Goal: Task Accomplishment & Management: Manage account settings

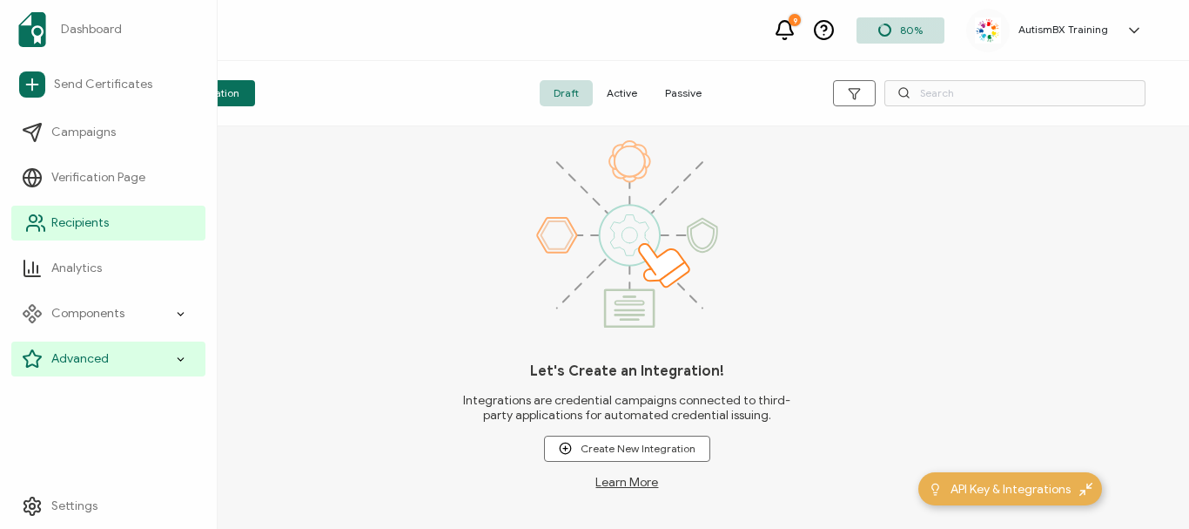
click at [98, 233] on link "Recipients" at bounding box center [108, 222] width 194 height 35
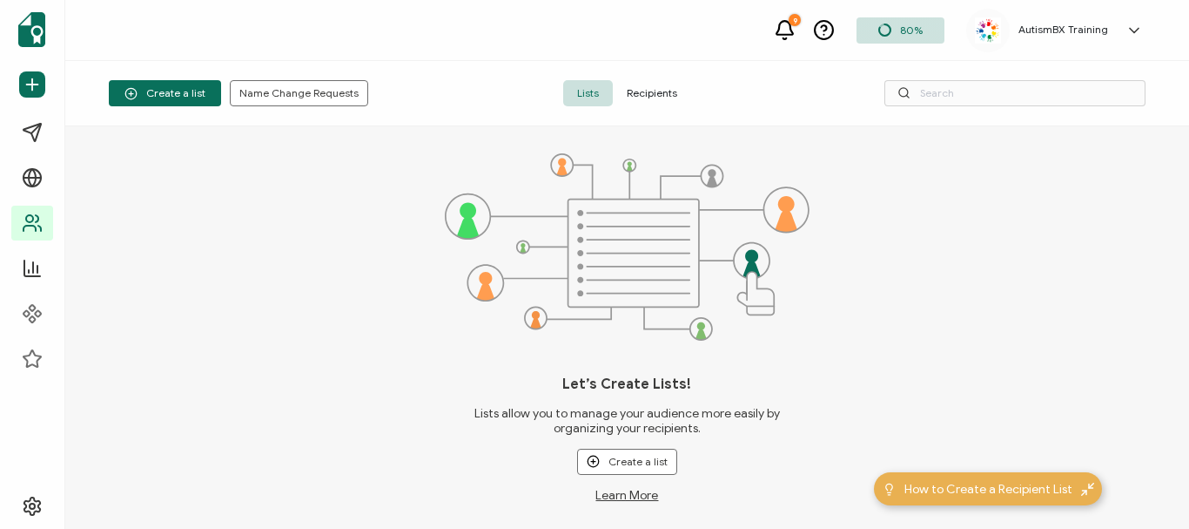
click at [657, 99] on span "Recipients" at bounding box center [652, 93] width 78 height 26
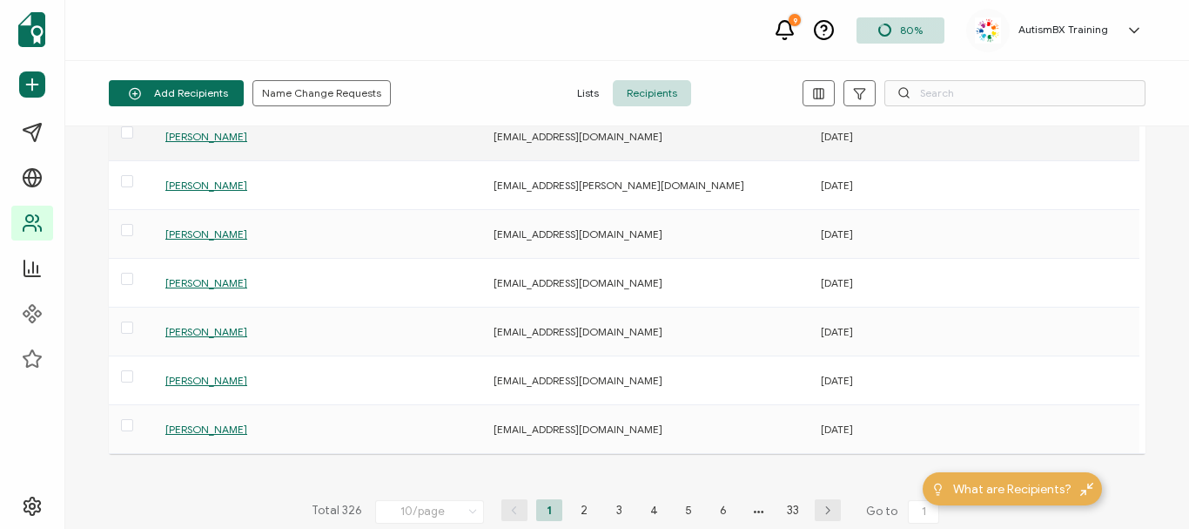
scroll to position [261, 0]
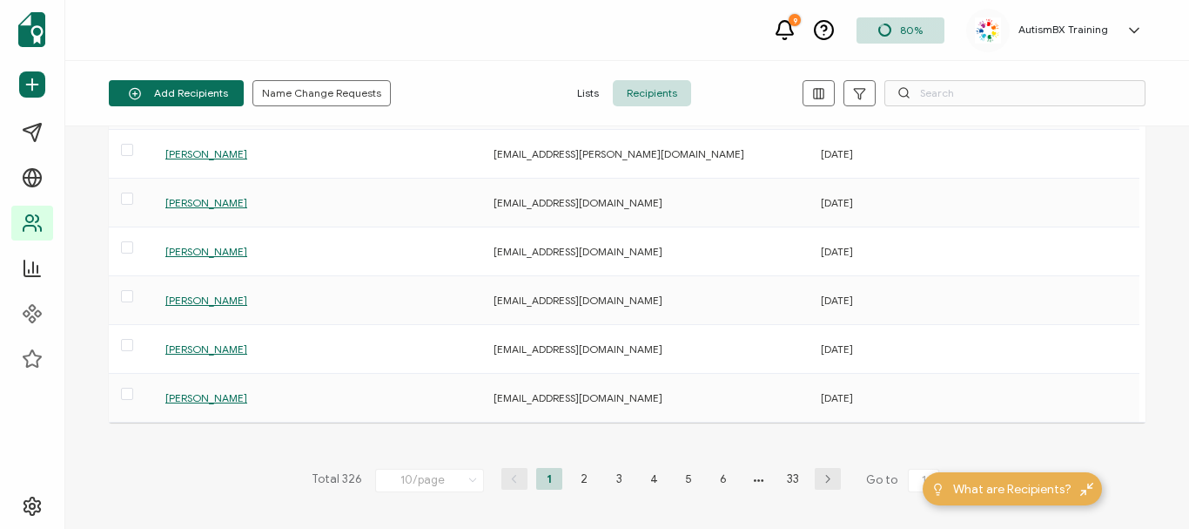
click at [982, 78] on div "Add Recipients Upload Spreadsheet Add a Single Recipient Name Change Requests L…" at bounding box center [627, 93] width 1124 height 65
click at [985, 91] on input "text" at bounding box center [1015, 93] width 261 height 26
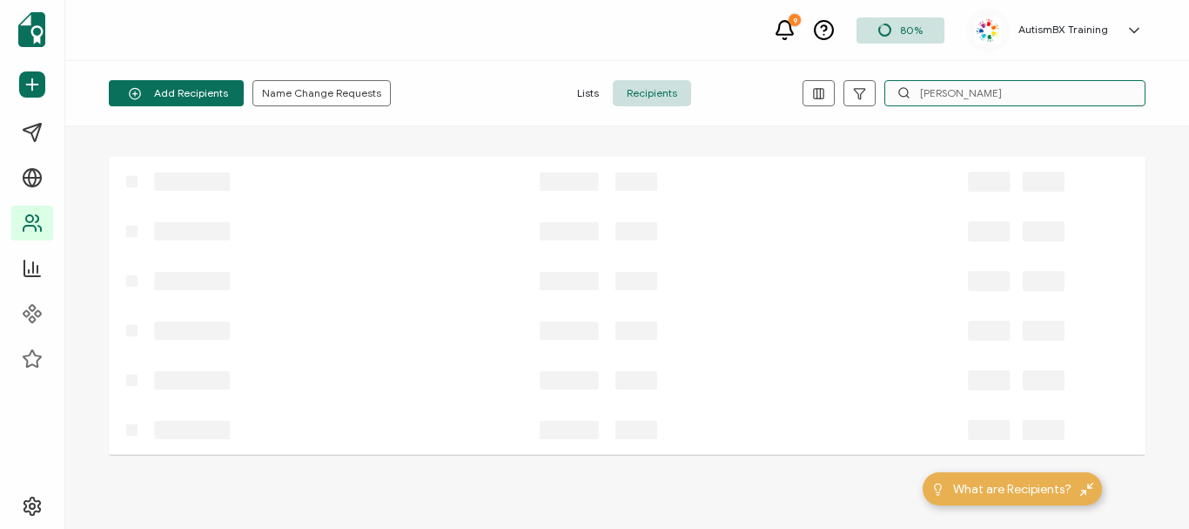
scroll to position [0, 0]
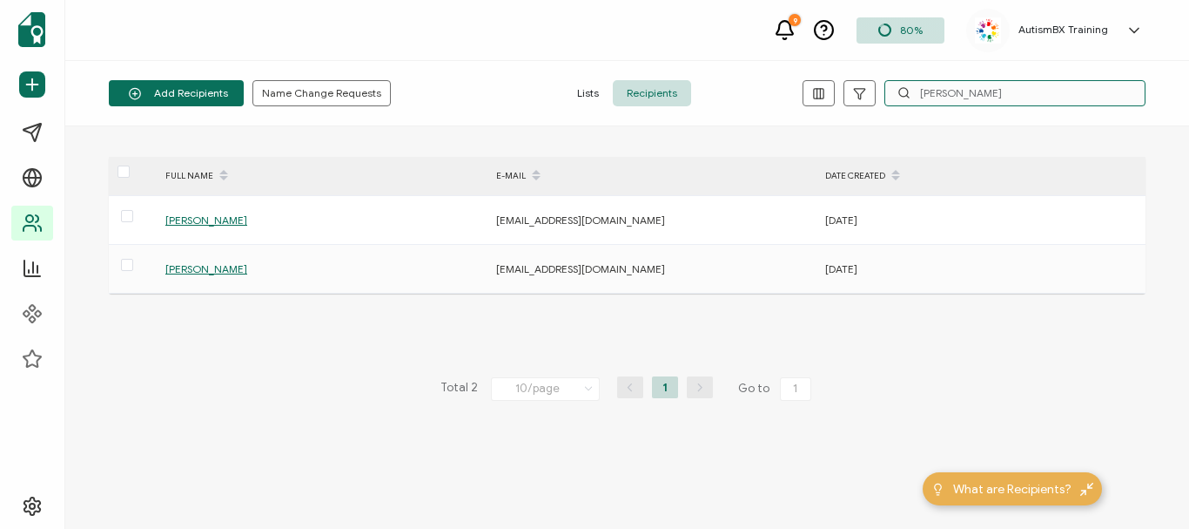
type input "[PERSON_NAME]"
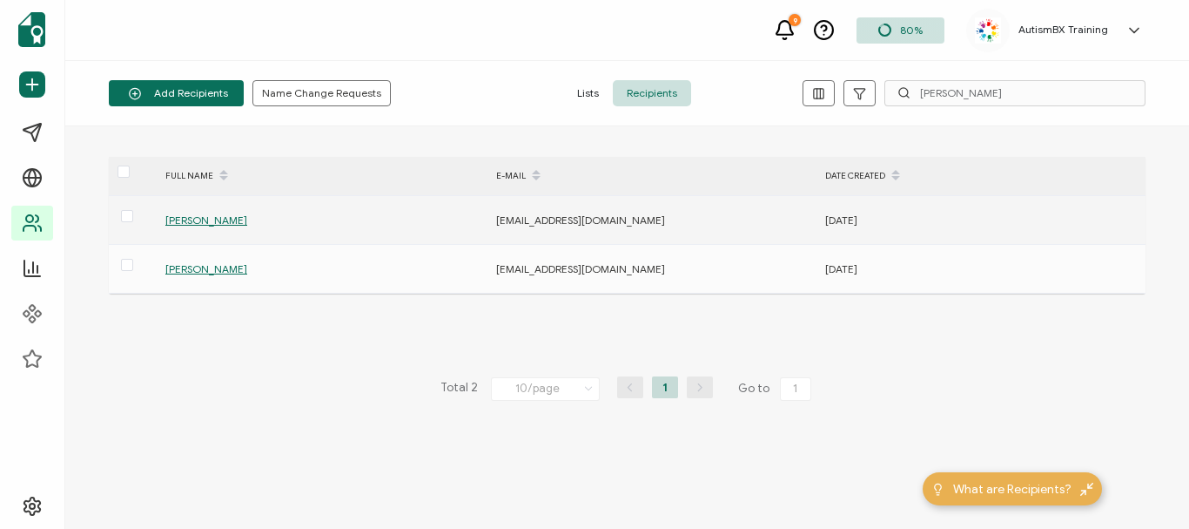
click at [205, 226] on div "[PERSON_NAME]" at bounding box center [321, 220] width 329 height 20
click at [205, 221] on span "[PERSON_NAME]" at bounding box center [206, 219] width 82 height 13
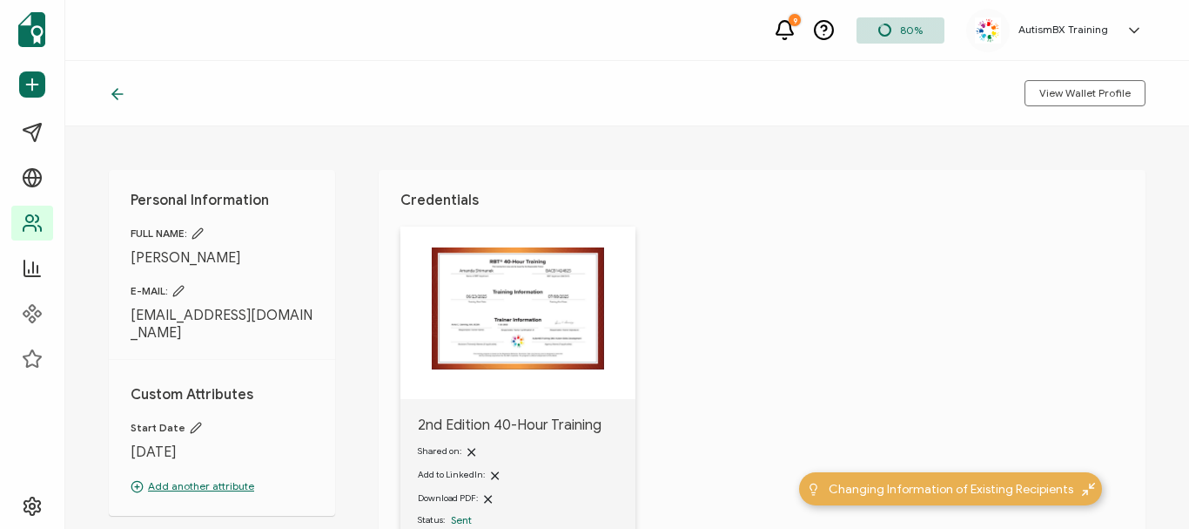
click at [213, 478] on p "Add another attribute" at bounding box center [222, 486] width 183 height 16
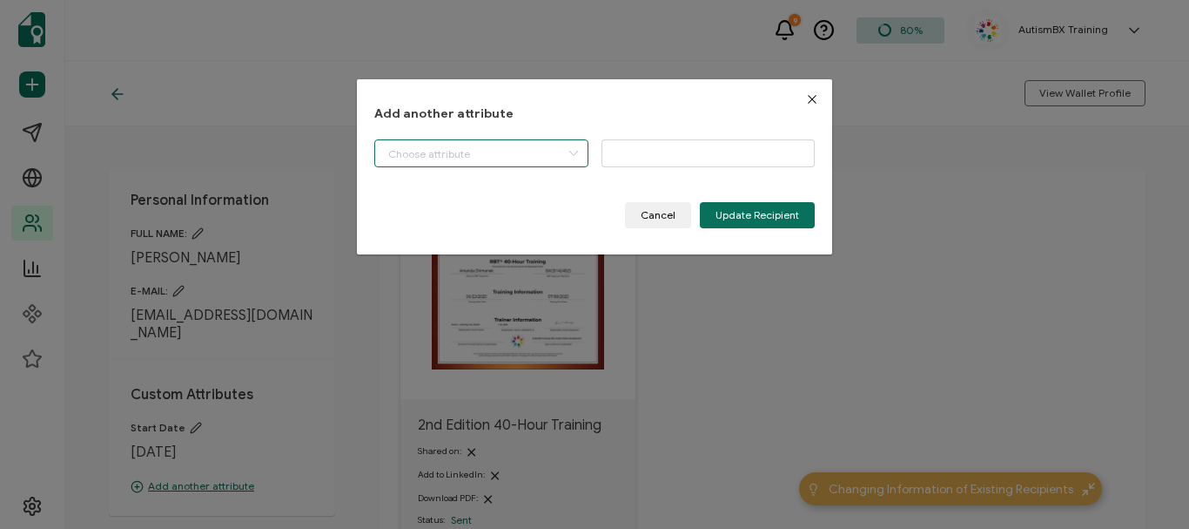
click at [460, 153] on input "dialog" at bounding box center [481, 153] width 214 height 28
click at [465, 193] on li "BACB ID" at bounding box center [483, 199] width 225 height 30
type input "BACB ID"
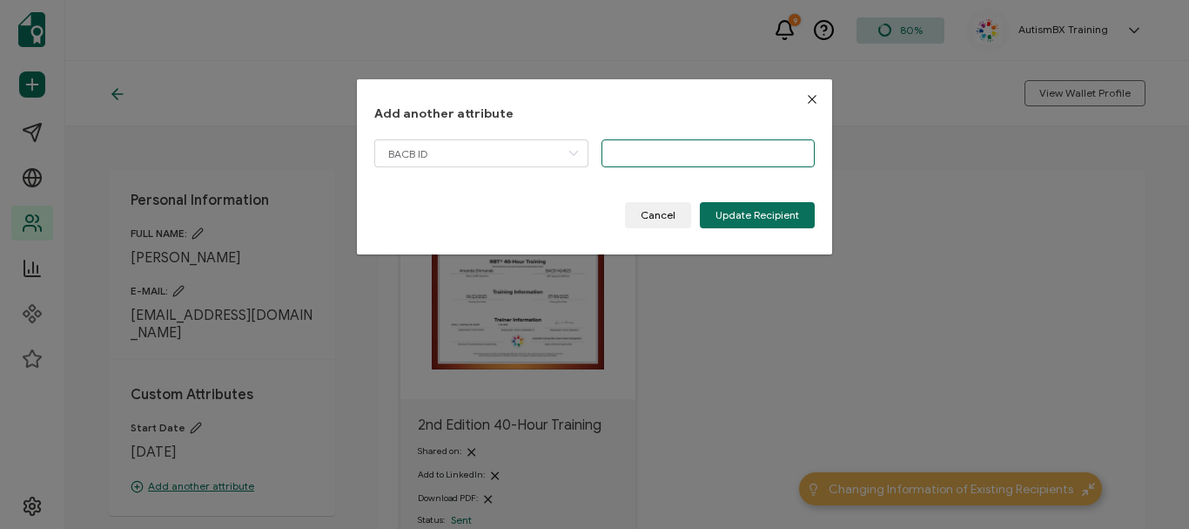
paste input "BACB1424825"
type input "BACB1424825"
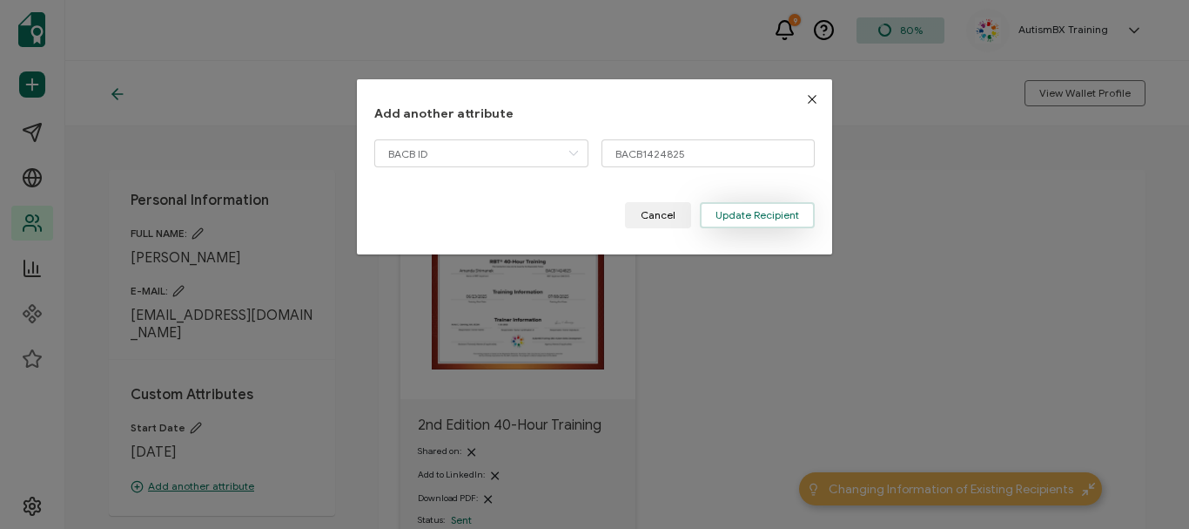
click at [746, 202] on button "Update Recipient" at bounding box center [757, 215] width 115 height 26
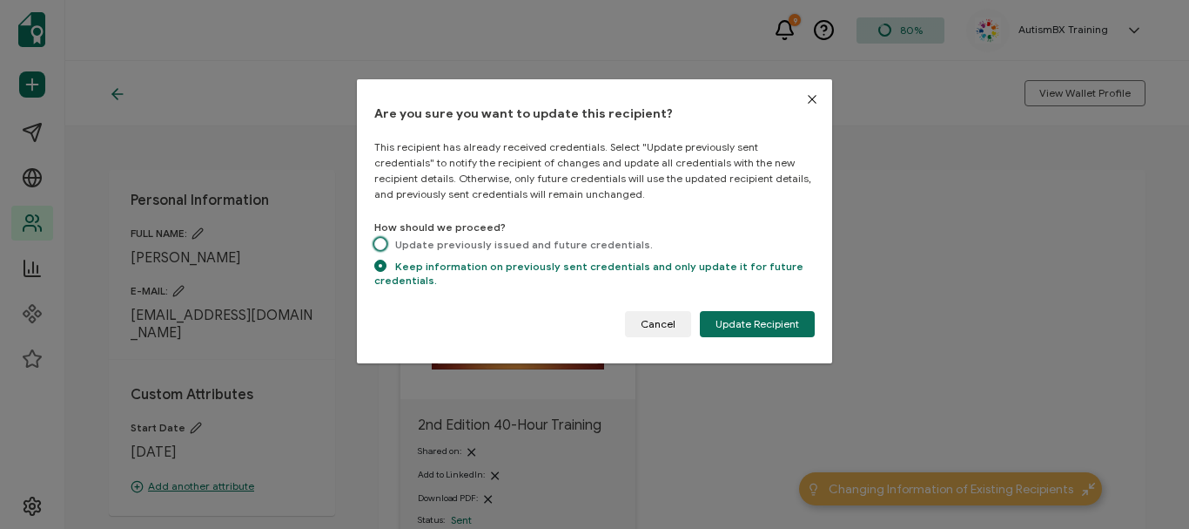
click at [385, 248] on span "dialog" at bounding box center [380, 245] width 12 height 15
click at [385, 248] on input "Update previously issued and future credentials." at bounding box center [380, 245] width 12 height 15
radio input "true"
radio input "false"
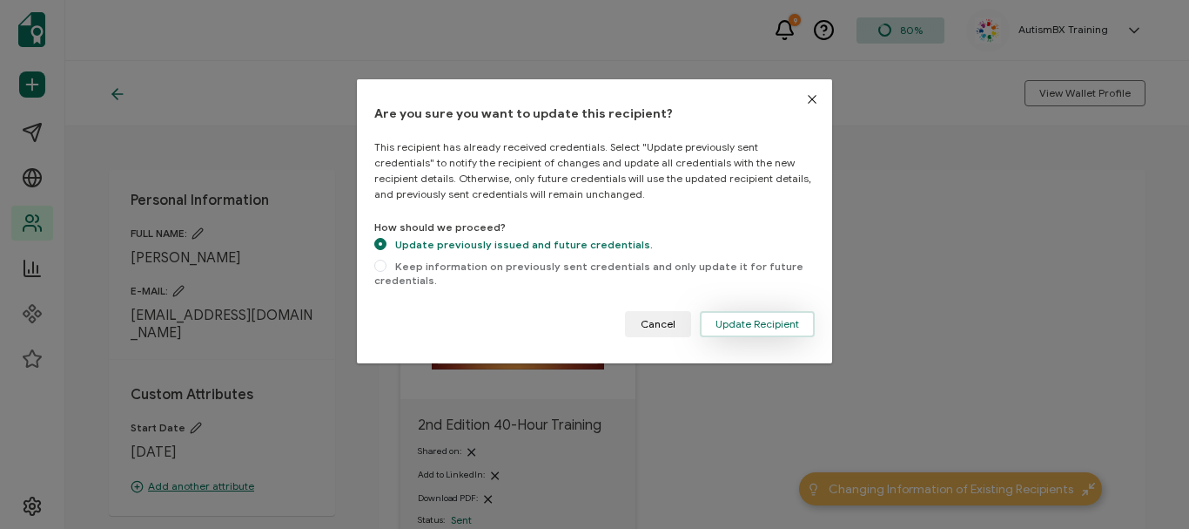
click at [748, 319] on span "Update Recipient" at bounding box center [758, 324] width 84 height 10
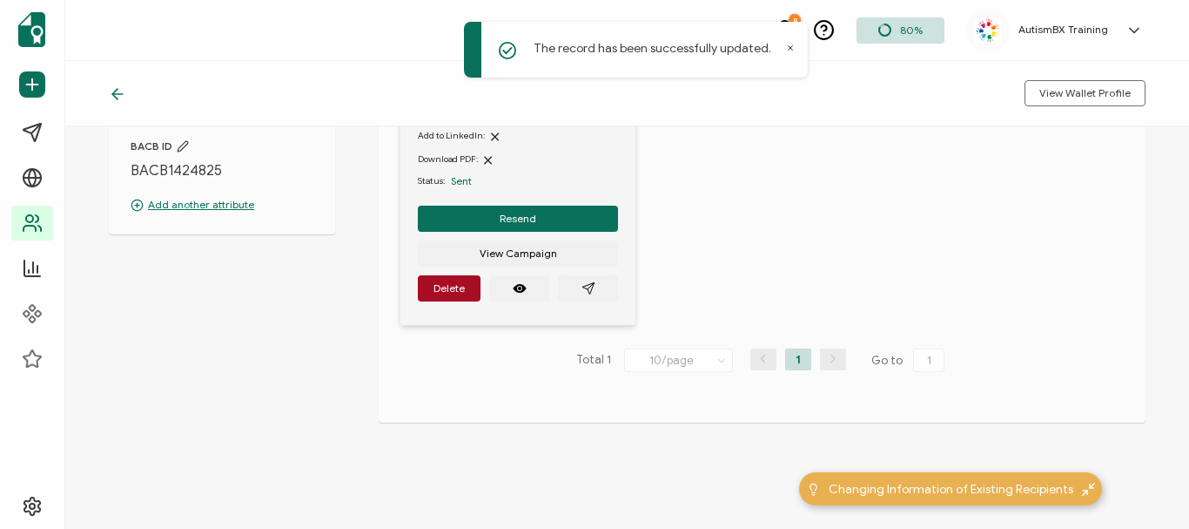
scroll to position [341, 0]
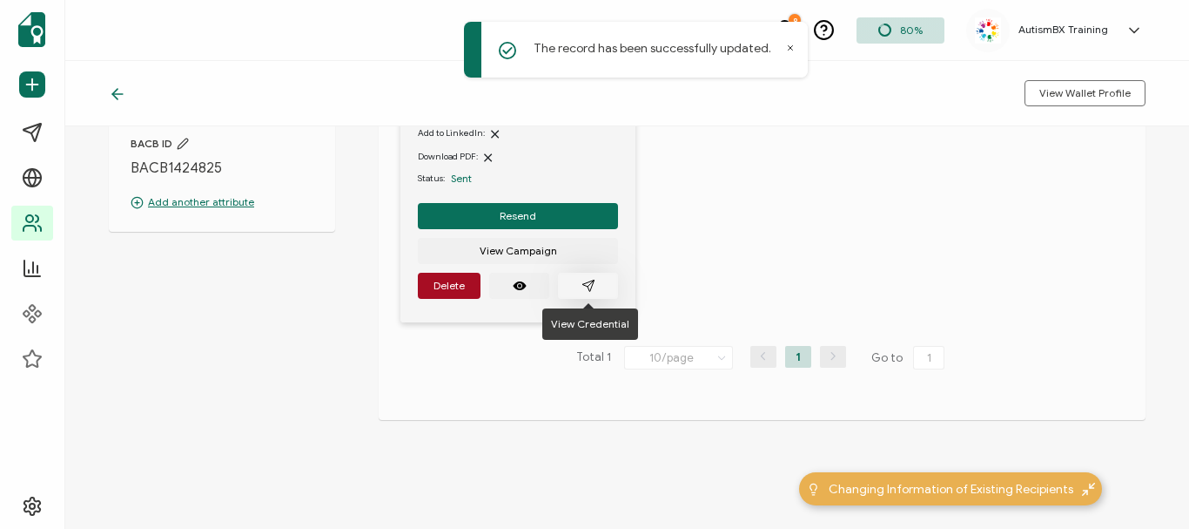
click at [592, 282] on icon "paper plane outline" at bounding box center [589, 286] width 14 height 14
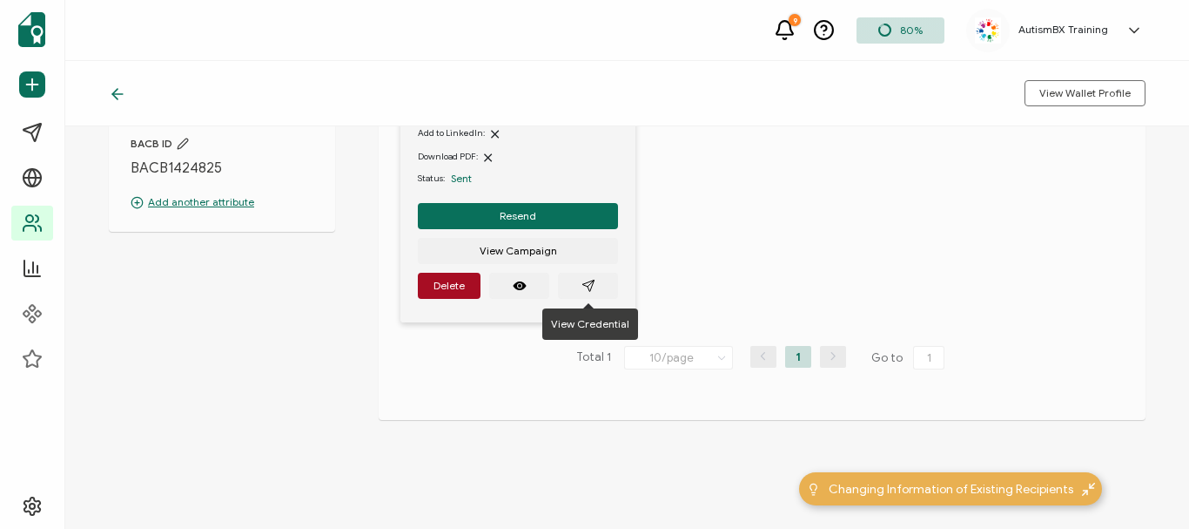
click at [117, 91] on icon at bounding box center [117, 93] width 17 height 17
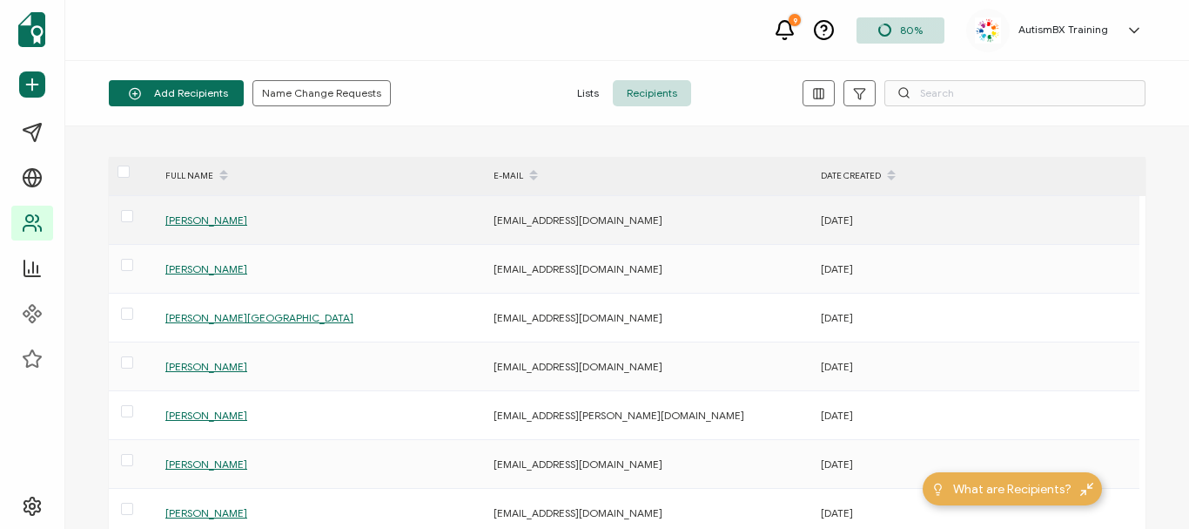
click at [191, 210] on td "[PERSON_NAME]" at bounding box center [321, 220] width 328 height 49
click at [205, 225] on span "[PERSON_NAME]" at bounding box center [206, 219] width 82 height 13
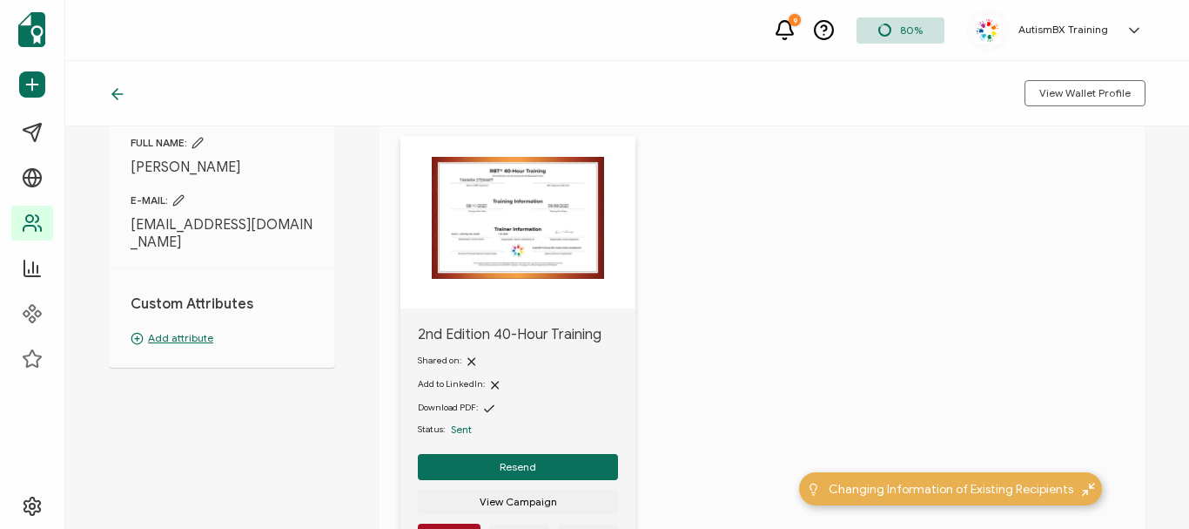
scroll to position [174, 0]
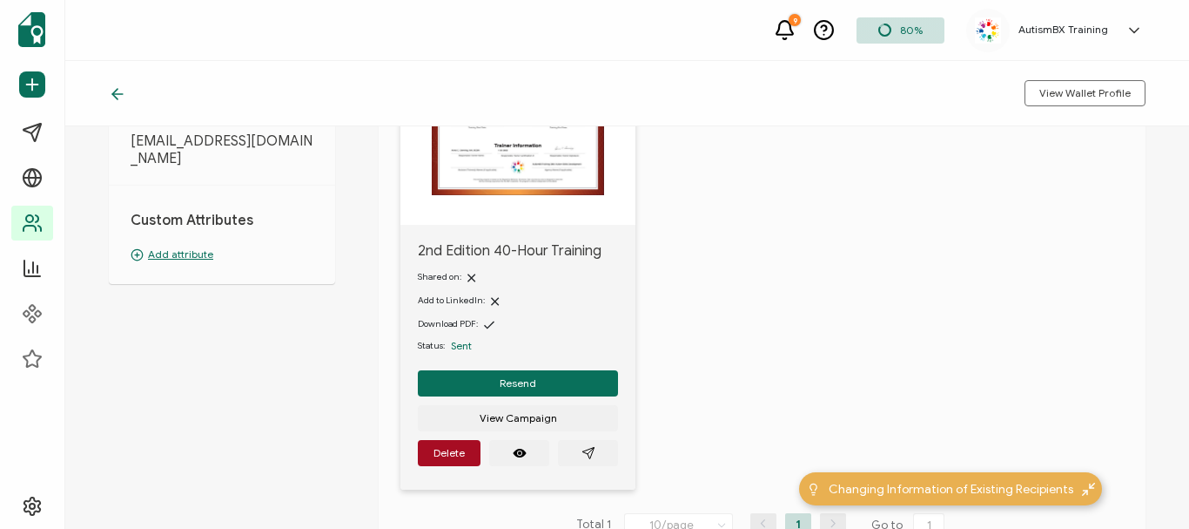
click at [156, 253] on p "Add attribute" at bounding box center [222, 254] width 183 height 16
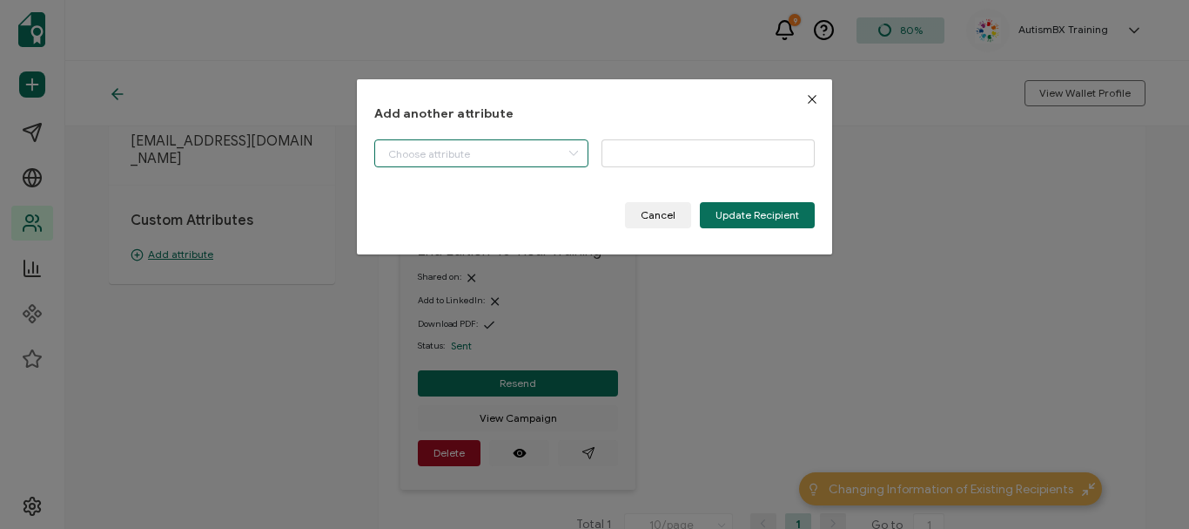
click at [471, 157] on input "dialog" at bounding box center [481, 153] width 214 height 28
click at [464, 205] on li "Start Date" at bounding box center [483, 199] width 225 height 30
type input "Start Date"
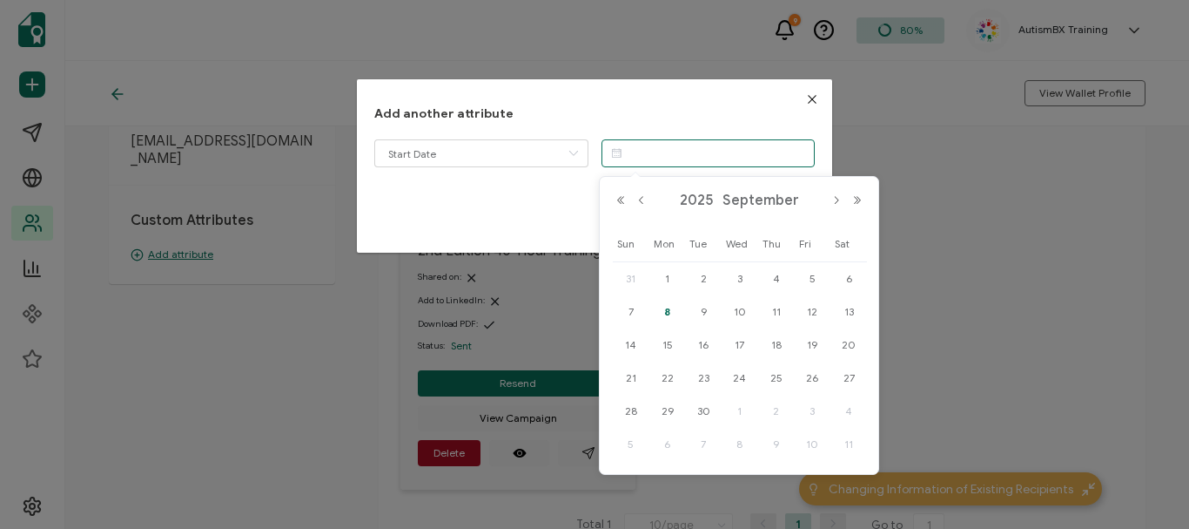
click at [643, 147] on input "dialog" at bounding box center [709, 153] width 214 height 28
click at [639, 205] on button "Previous Month" at bounding box center [641, 200] width 21 height 12
click at [660, 353] on div "11" at bounding box center [668, 345] width 37 height 26
type input "[DATE]"
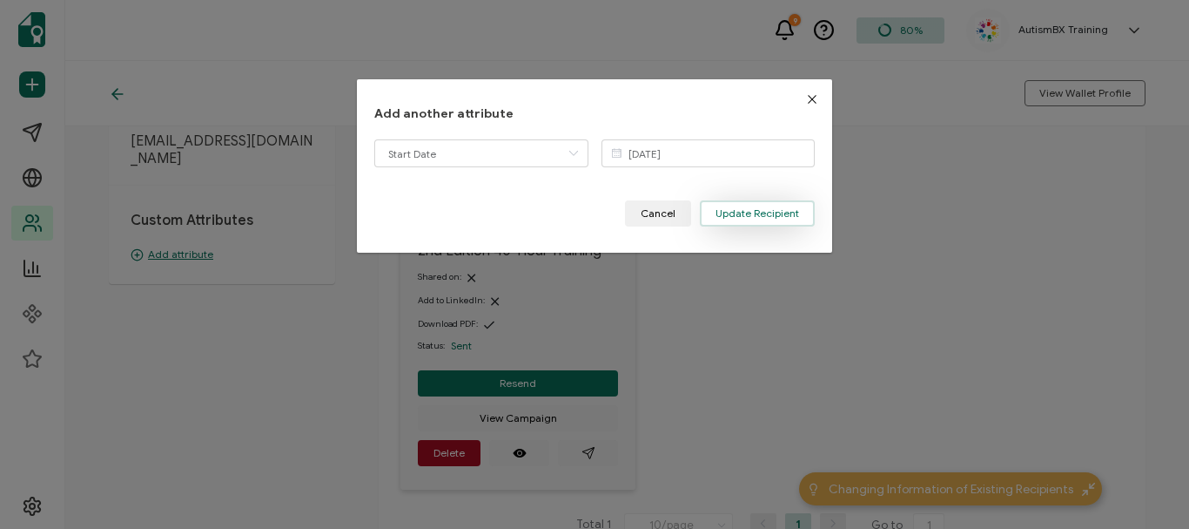
click at [723, 210] on span "Update Recipient" at bounding box center [758, 213] width 84 height 10
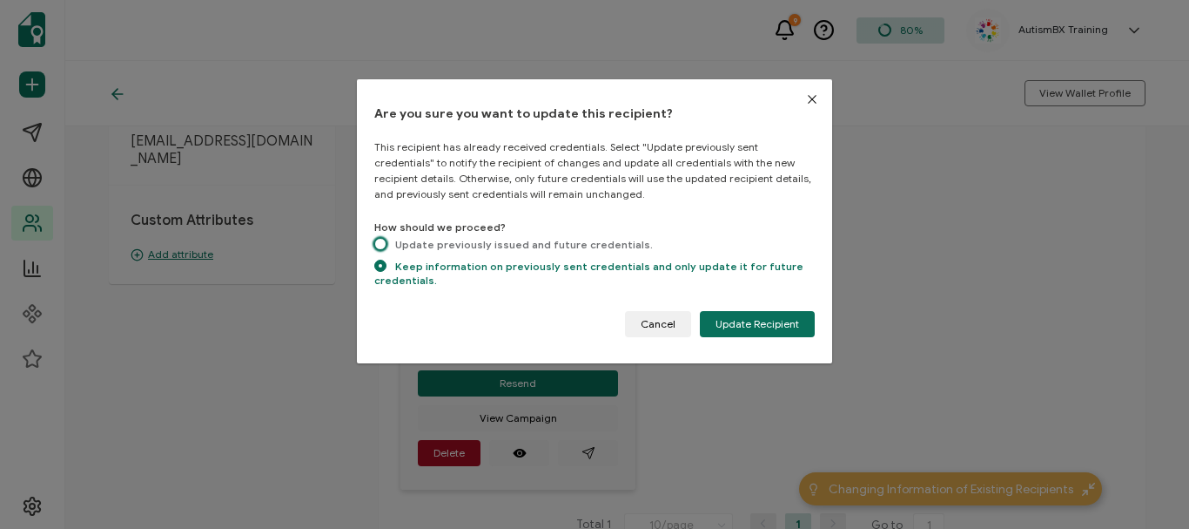
click at [381, 241] on span "dialog" at bounding box center [380, 244] width 12 height 12
click at [381, 241] on input "Update previously issued and future credentials." at bounding box center [380, 245] width 12 height 15
radio input "true"
radio input "false"
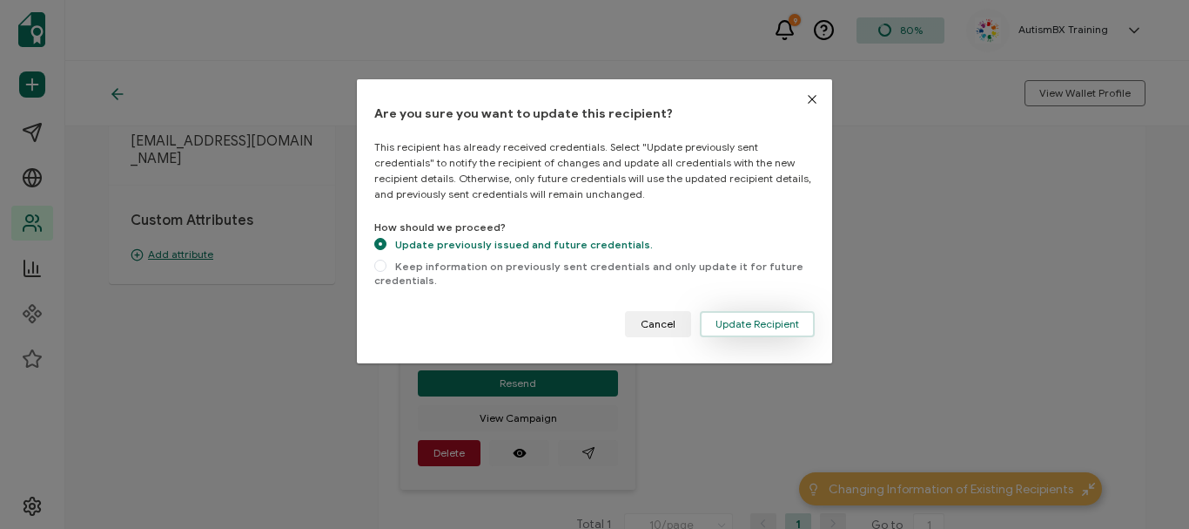
click at [760, 327] on span "Update Recipient" at bounding box center [758, 324] width 84 height 10
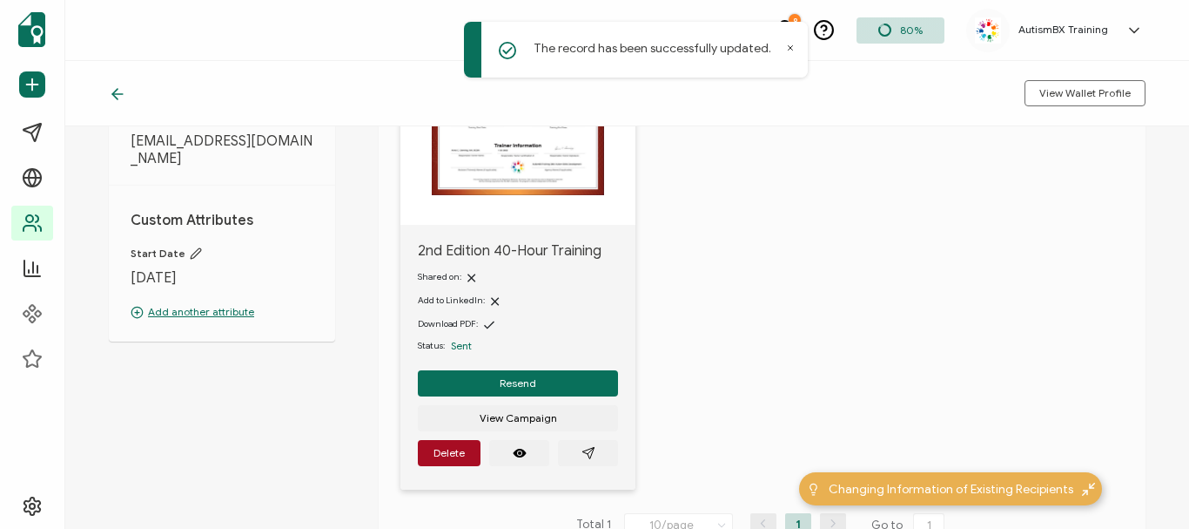
click at [109, 90] on icon at bounding box center [117, 93] width 17 height 17
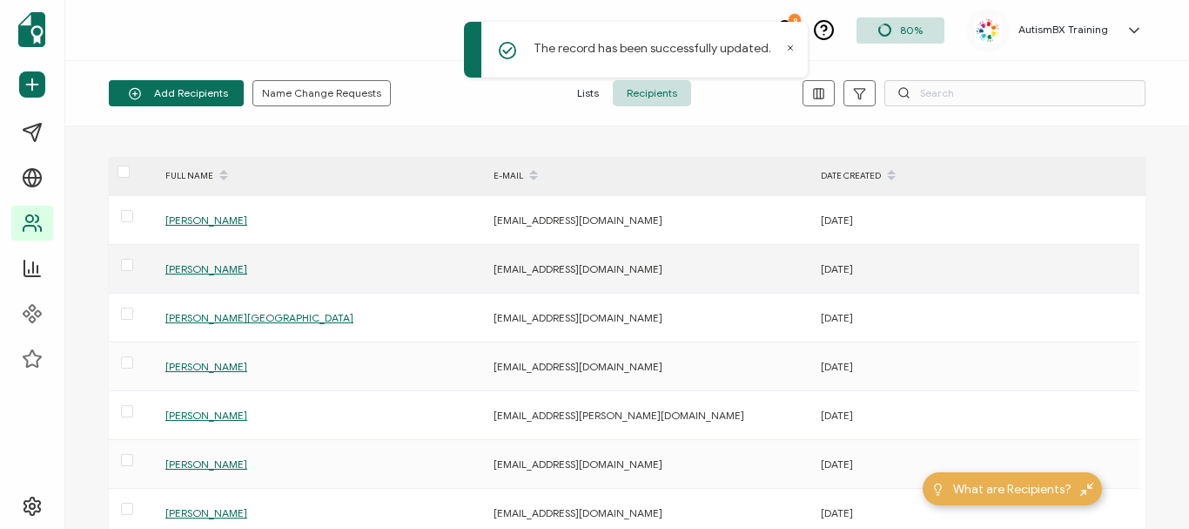
click at [209, 274] on span "[PERSON_NAME]" at bounding box center [206, 268] width 82 height 13
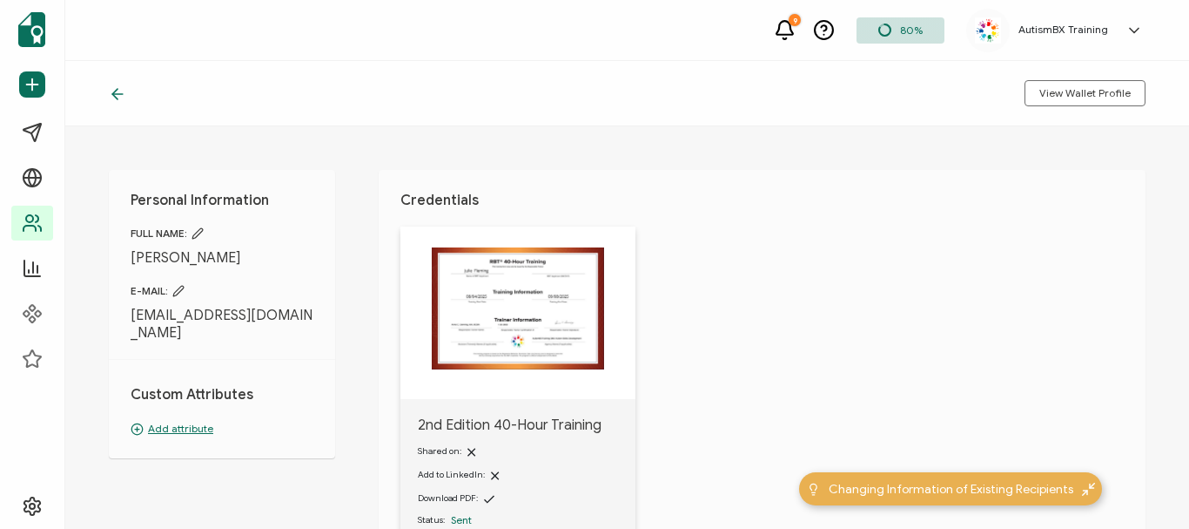
click at [173, 422] on p "Add attribute" at bounding box center [222, 429] width 183 height 16
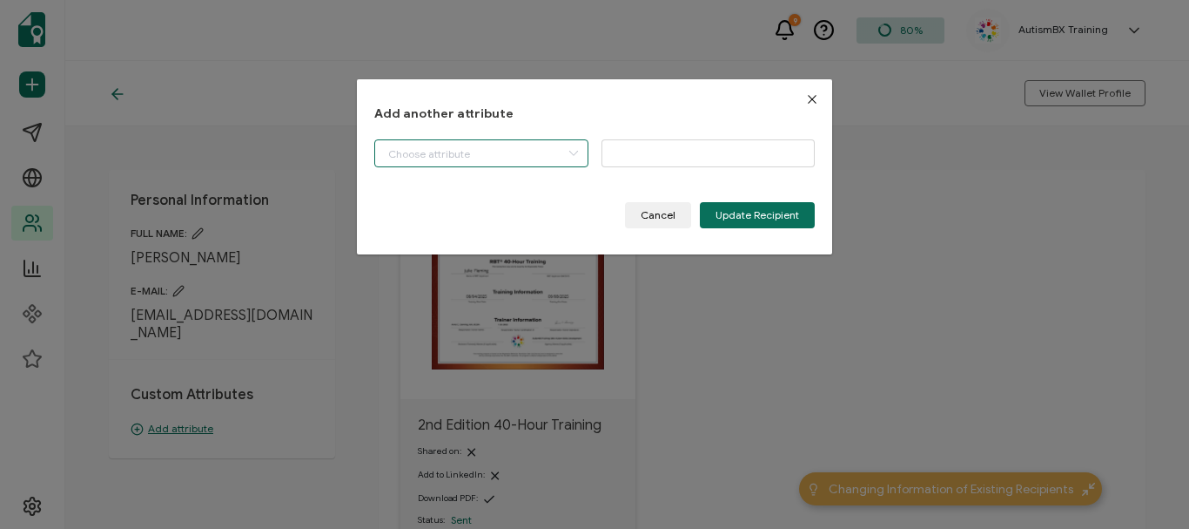
click at [508, 161] on input "dialog" at bounding box center [481, 153] width 214 height 28
click at [467, 196] on li "Start Date" at bounding box center [483, 199] width 225 height 30
type input "Start Date"
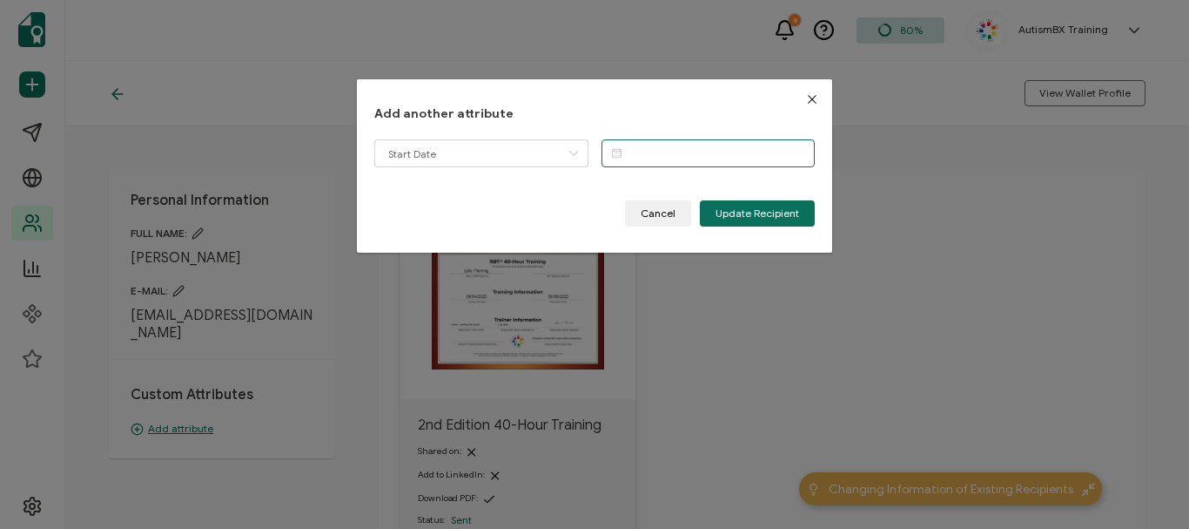
click at [636, 153] on input "dialog" at bounding box center [709, 153] width 214 height 28
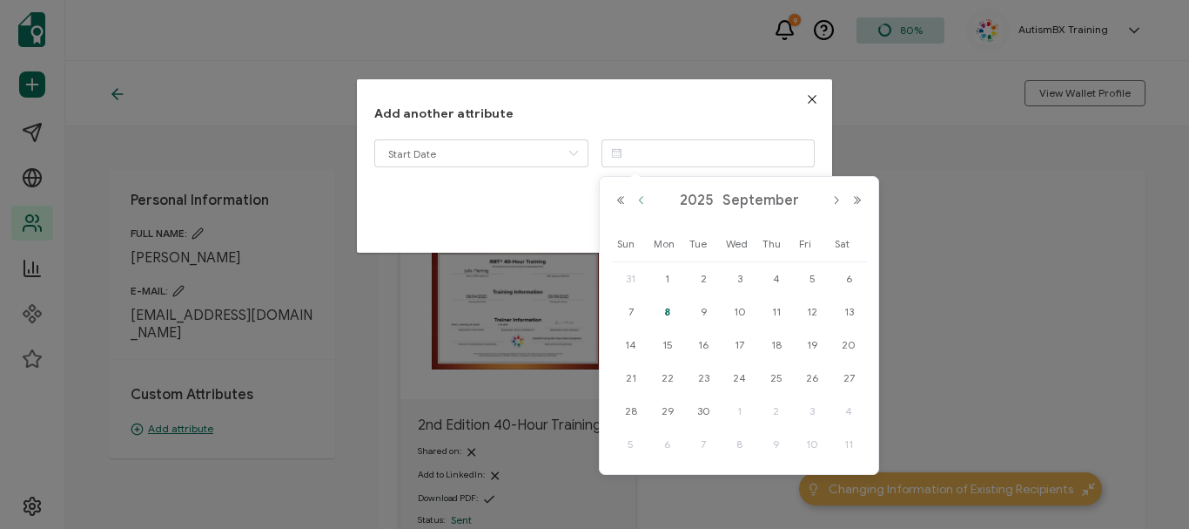
click at [636, 204] on button "Previous Month" at bounding box center [641, 200] width 21 height 12
click at [671, 320] on span "4" at bounding box center [667, 311] width 21 height 21
type input "[DATE]"
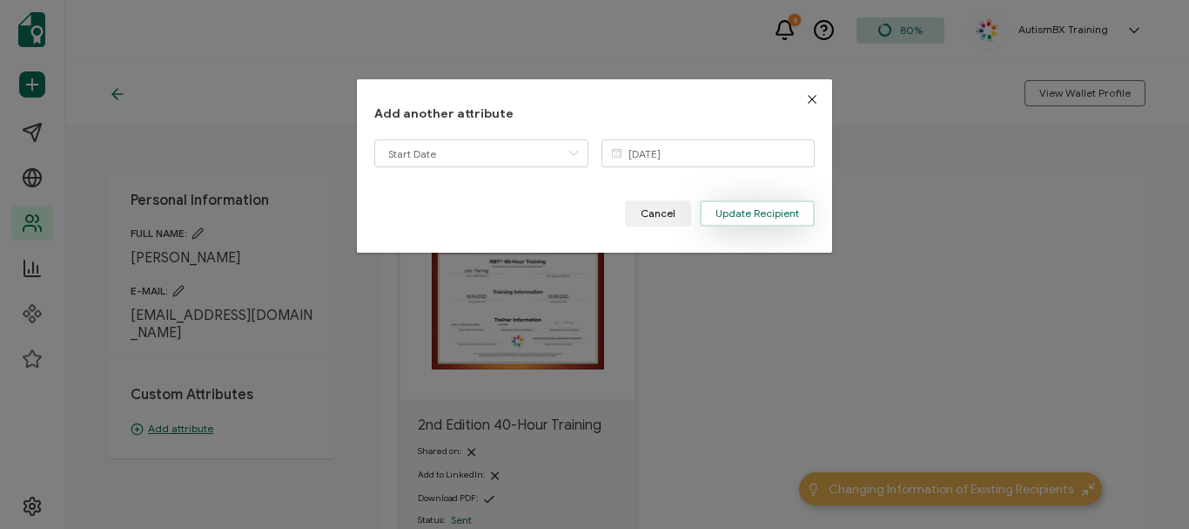
click at [745, 218] on span "Update Recipient" at bounding box center [758, 213] width 84 height 10
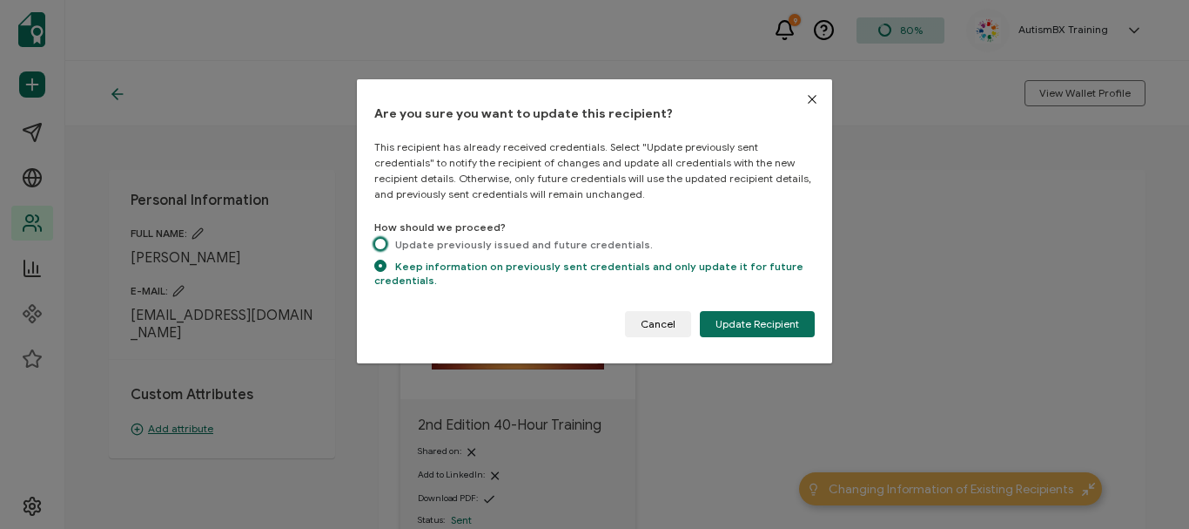
click at [379, 247] on span "dialog" at bounding box center [380, 244] width 12 height 12
click at [379, 247] on input "Update previously issued and future credentials." at bounding box center [380, 245] width 12 height 15
radio input "true"
radio input "false"
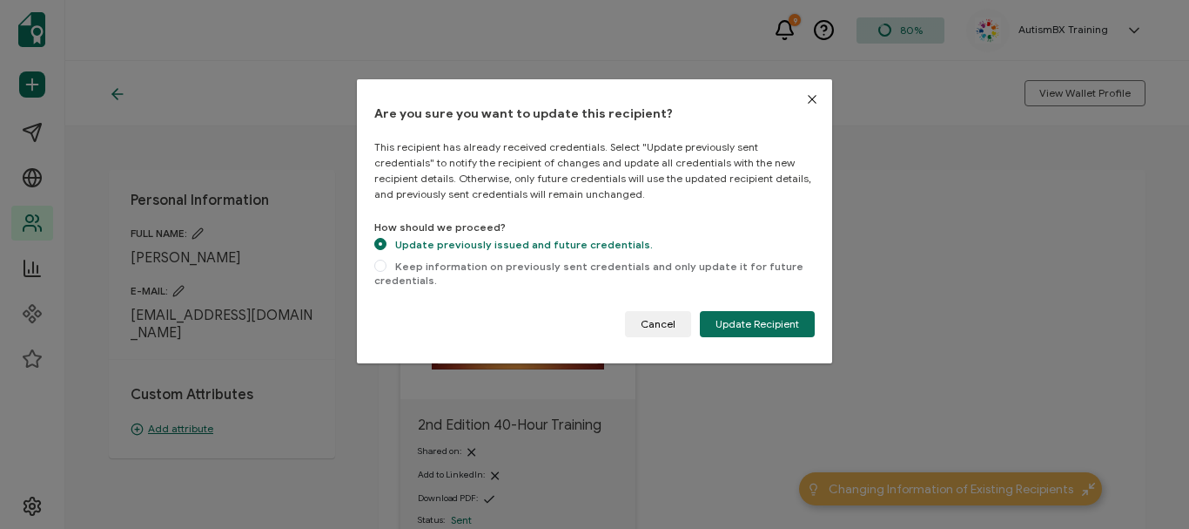
click at [788, 345] on div "Are you sure you want to update this recipient? This recipient has already rece…" at bounding box center [594, 221] width 475 height 284
click at [776, 325] on span "Update Recipient" at bounding box center [758, 324] width 84 height 10
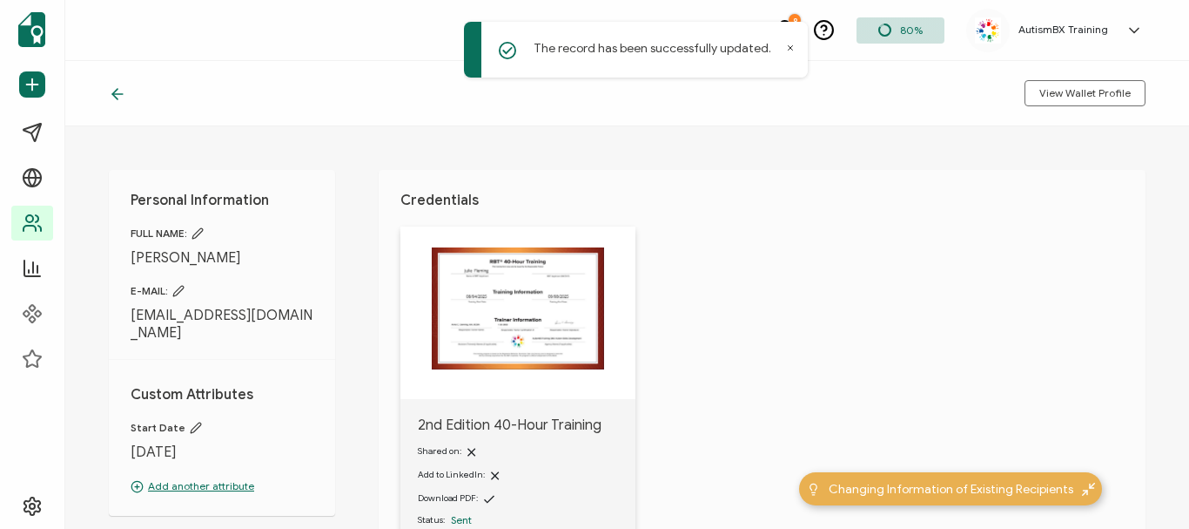
click at [118, 99] on icon at bounding box center [117, 93] width 17 height 17
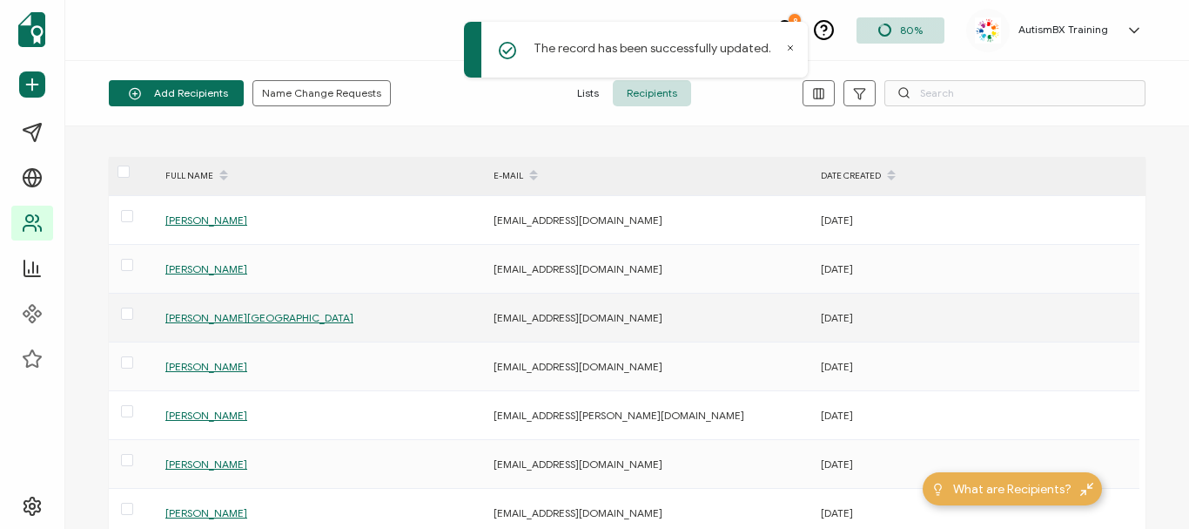
click at [228, 315] on span "[PERSON_NAME][GEOGRAPHIC_DATA]" at bounding box center [259, 317] width 188 height 13
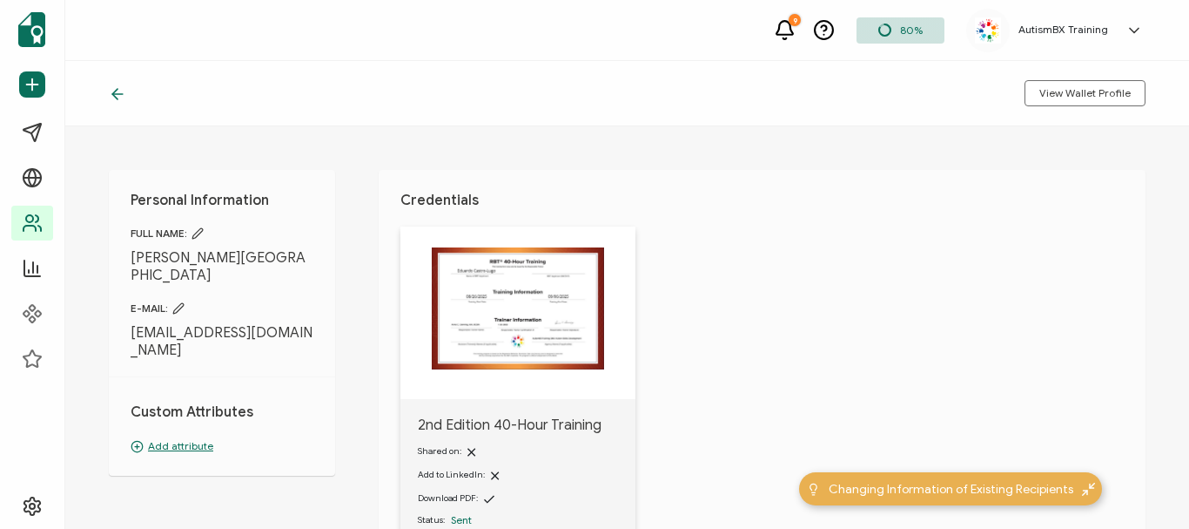
click at [188, 438] on p "Add attribute" at bounding box center [222, 446] width 183 height 16
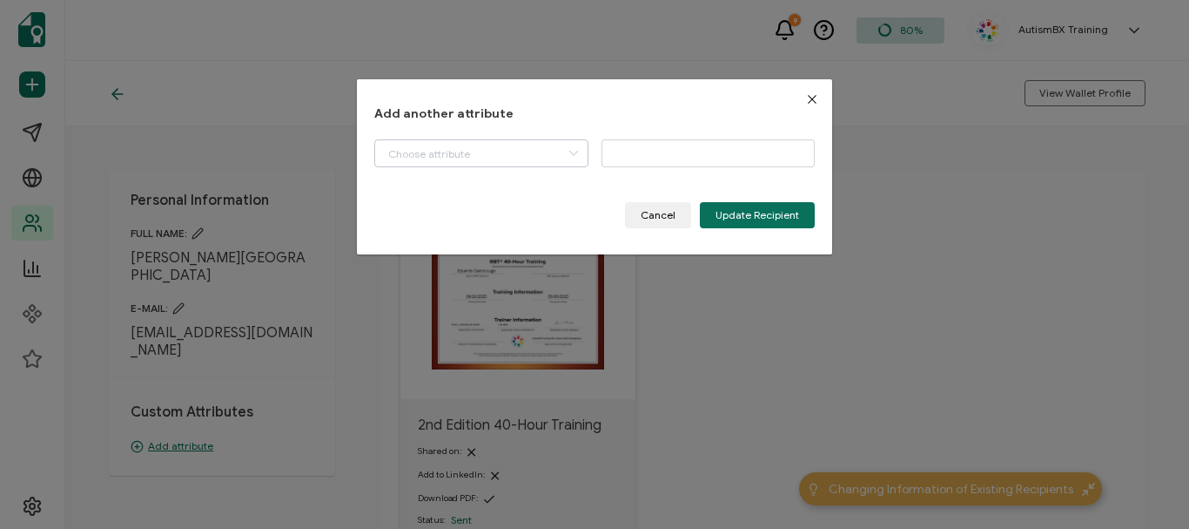
click at [564, 150] on icon "dialog" at bounding box center [573, 153] width 22 height 28
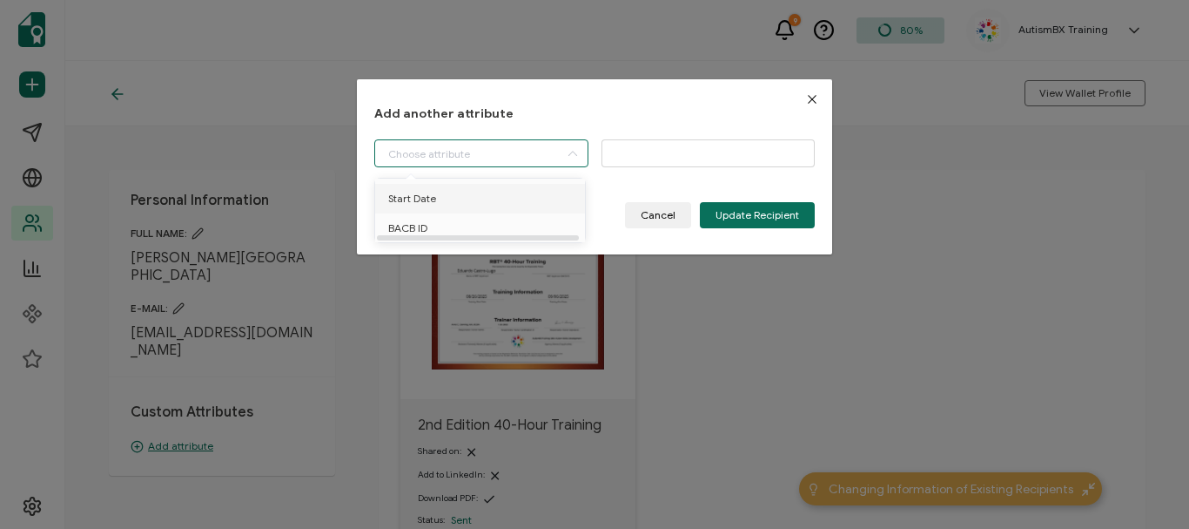
click at [416, 196] on span "Start Date" at bounding box center [412, 199] width 48 height 30
type input "Start Date"
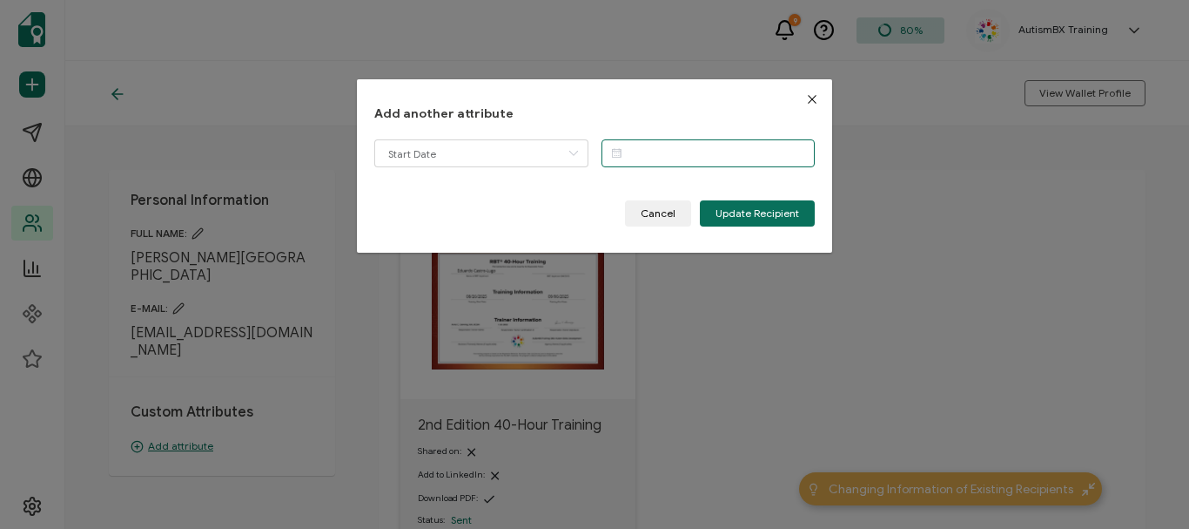
click at [653, 144] on input "dialog" at bounding box center [709, 153] width 214 height 28
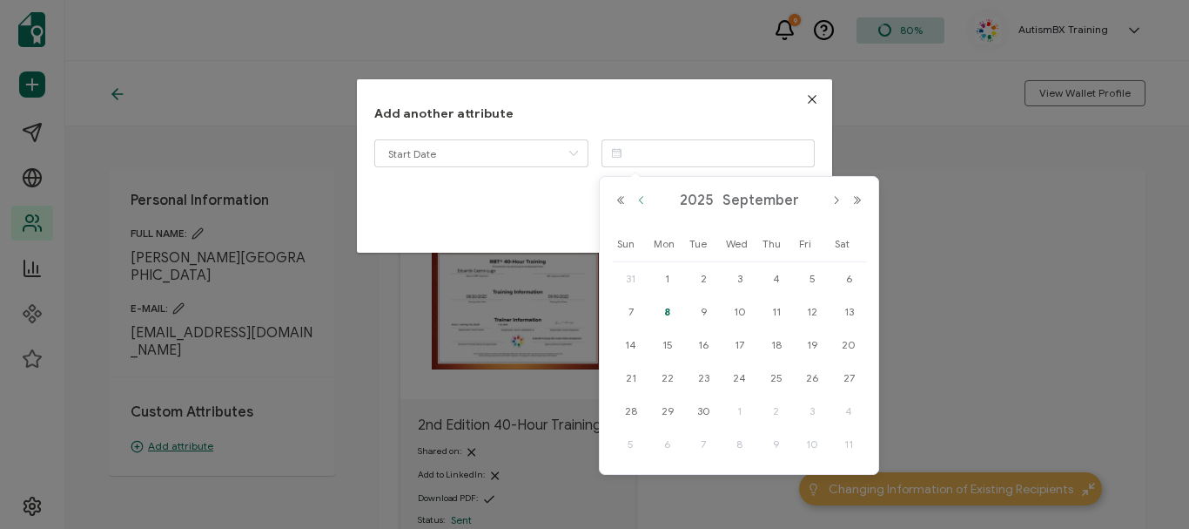
click at [638, 199] on button "Previous Month" at bounding box center [641, 200] width 21 height 12
click at [695, 417] on span "26" at bounding box center [703, 411] width 21 height 21
type input "[DATE]"
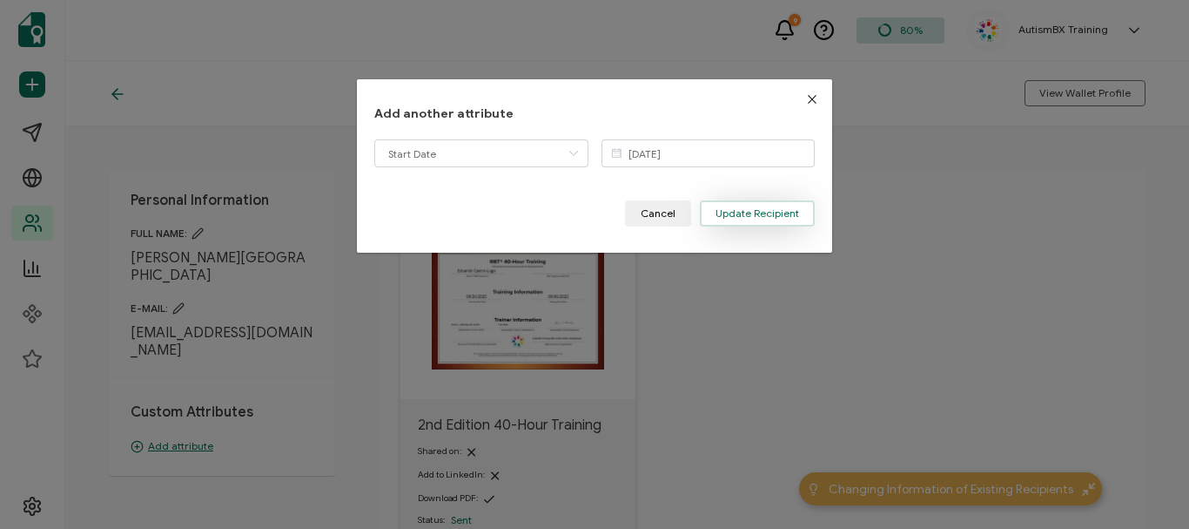
click at [720, 213] on span "Update Recipient" at bounding box center [758, 213] width 84 height 10
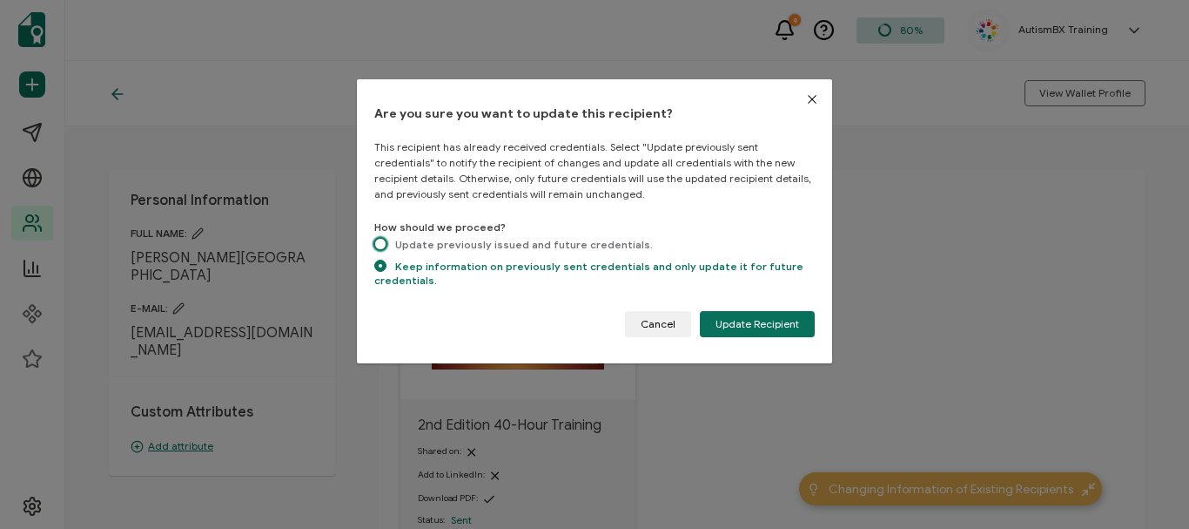
click at [377, 241] on span "dialog" at bounding box center [380, 244] width 12 height 12
click at [377, 241] on input "Update previously issued and future credentials." at bounding box center [380, 245] width 12 height 15
radio input "true"
radio input "false"
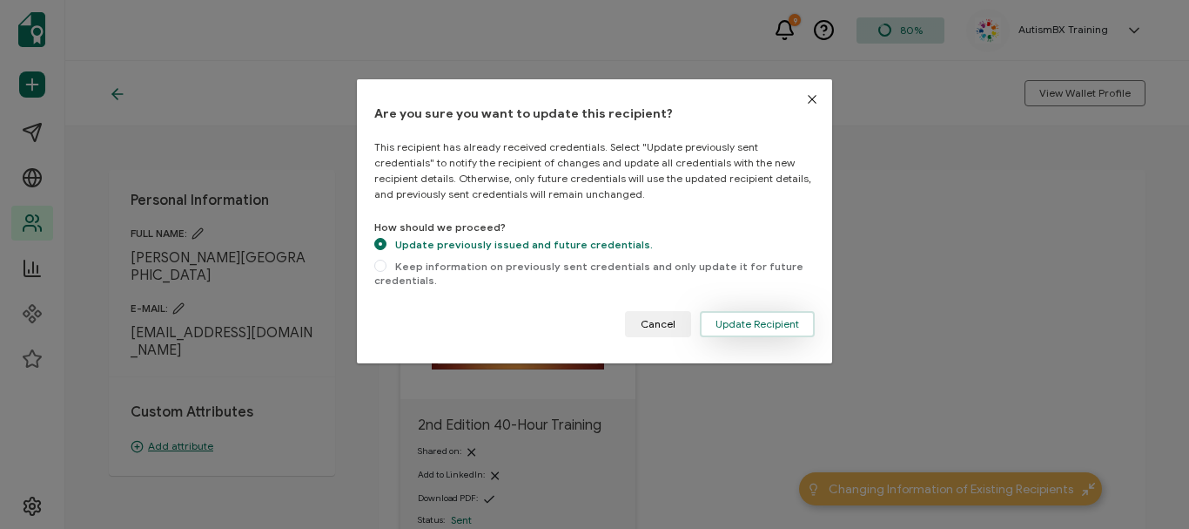
click at [742, 327] on span "Update Recipient" at bounding box center [758, 324] width 84 height 10
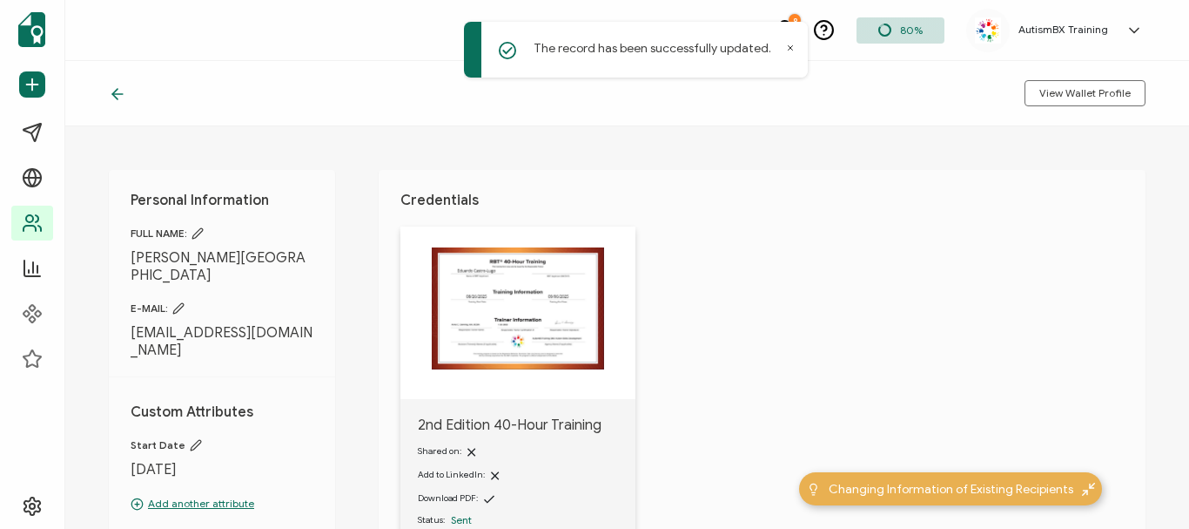
click at [112, 97] on icon at bounding box center [117, 93] width 17 height 17
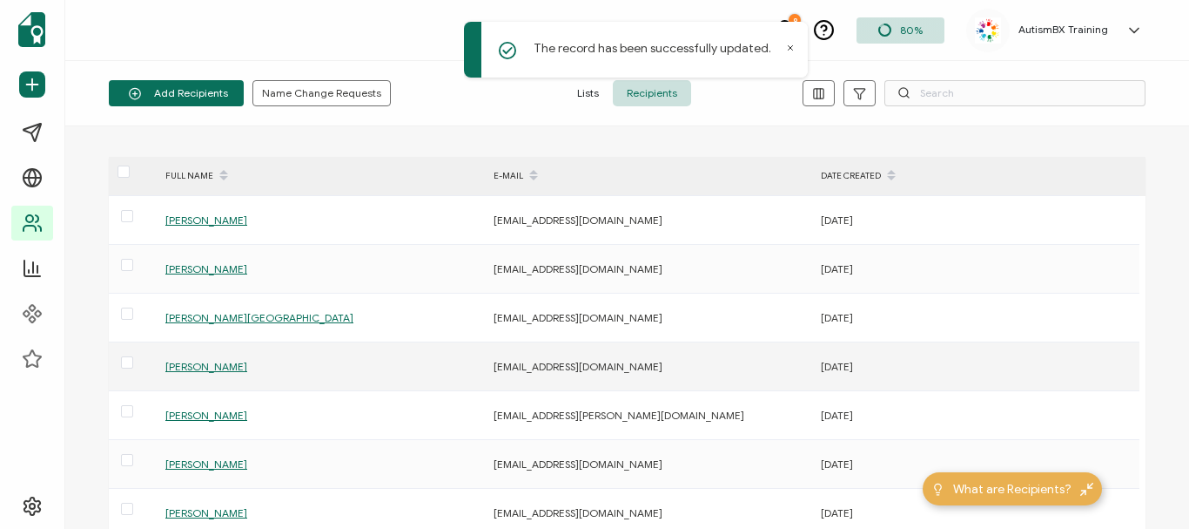
click at [220, 369] on span "[PERSON_NAME]" at bounding box center [206, 366] width 82 height 13
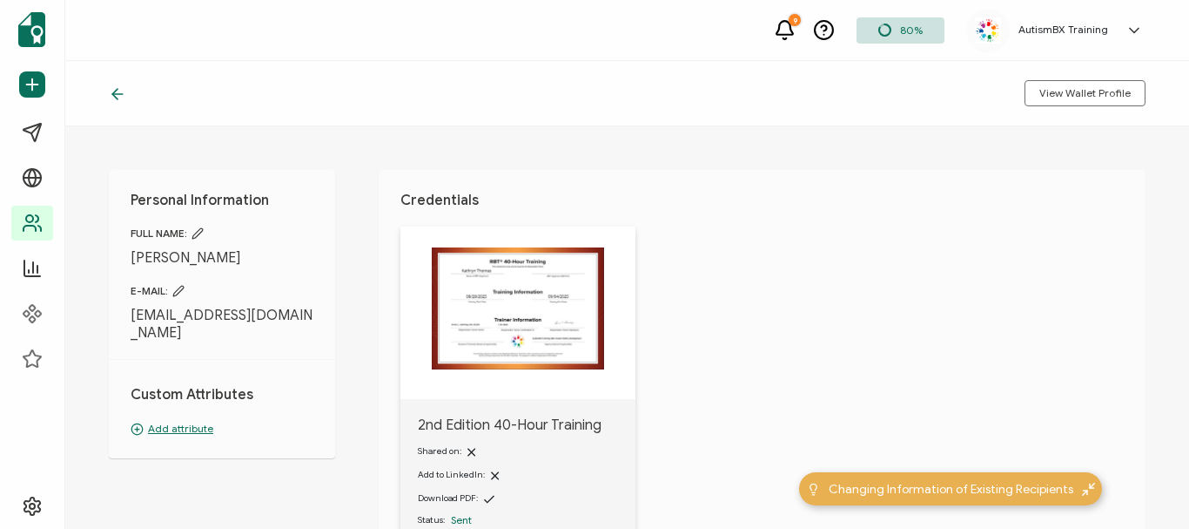
click at [180, 421] on p "Add attribute" at bounding box center [222, 429] width 183 height 16
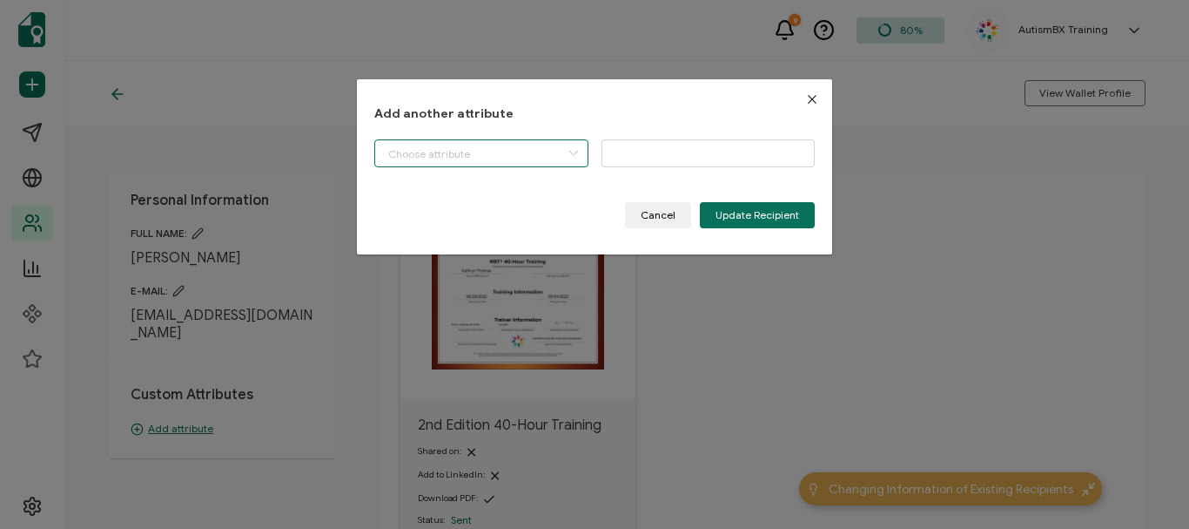
click at [492, 155] on input "dialog" at bounding box center [481, 153] width 214 height 28
click at [475, 204] on li "Start Date" at bounding box center [483, 199] width 225 height 30
type input "Start Date"
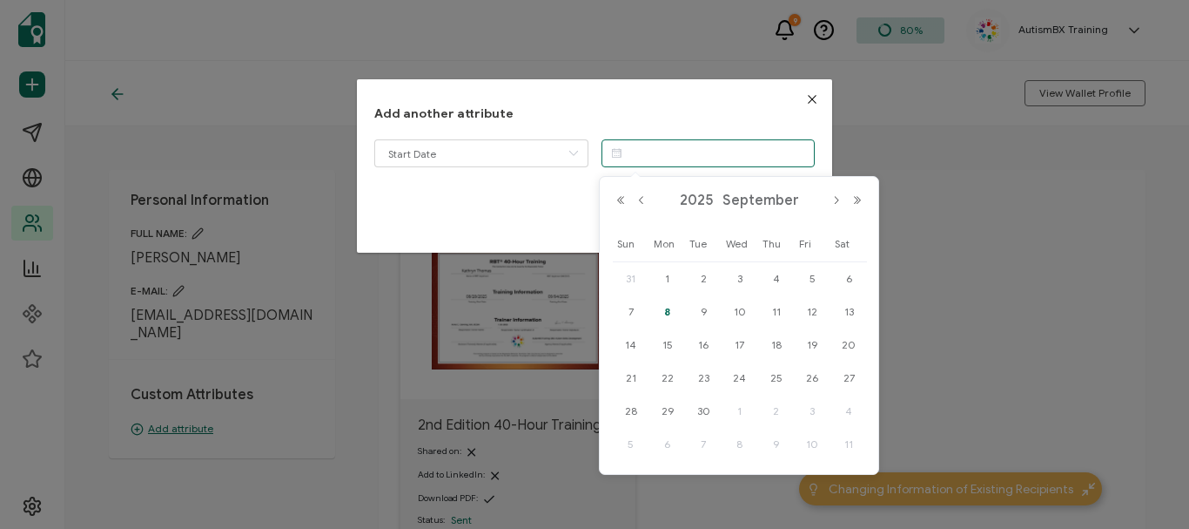
click at [651, 160] on input "dialog" at bounding box center [709, 153] width 214 height 28
click at [637, 201] on button "Previous Month" at bounding box center [641, 200] width 21 height 12
click at [779, 405] on span "28" at bounding box center [776, 411] width 21 height 21
type input "[DATE]"
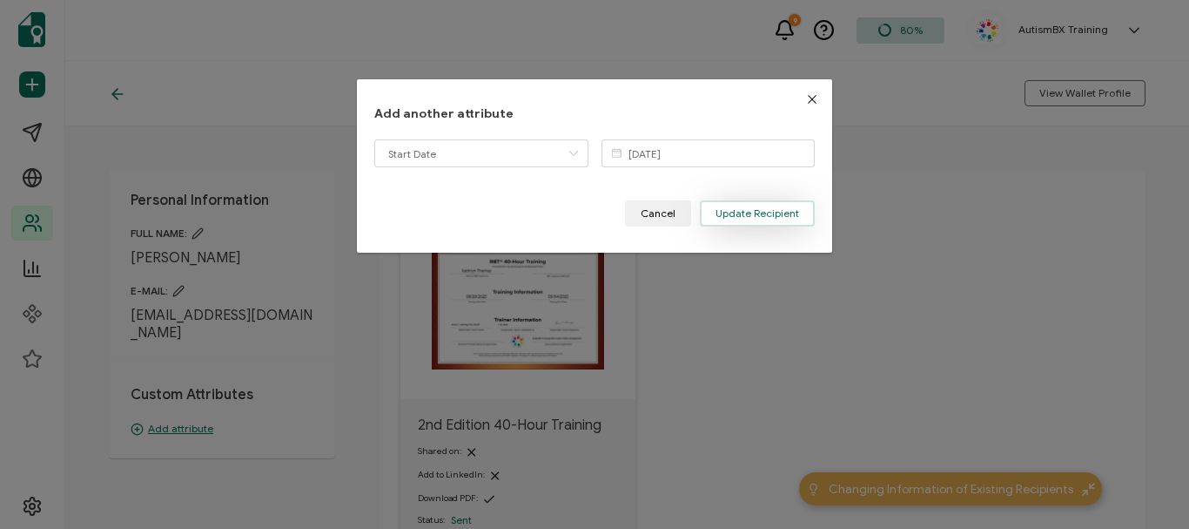
click at [730, 218] on span "Update Recipient" at bounding box center [758, 213] width 84 height 10
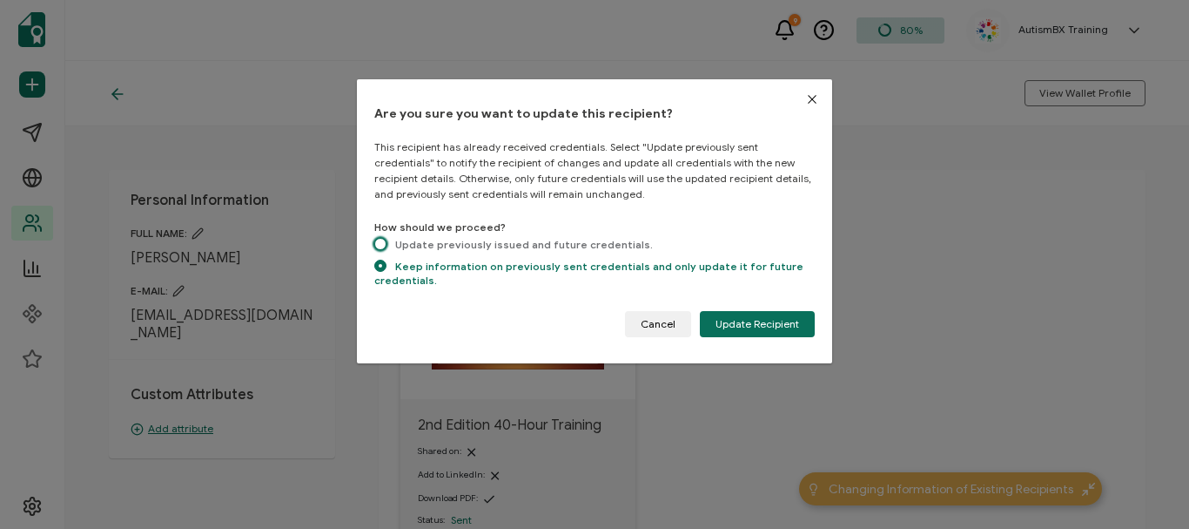
click at [382, 245] on span "dialog" at bounding box center [380, 244] width 12 height 12
click at [382, 245] on input "Update previously issued and future credentials." at bounding box center [380, 245] width 12 height 15
radio input "true"
radio input "false"
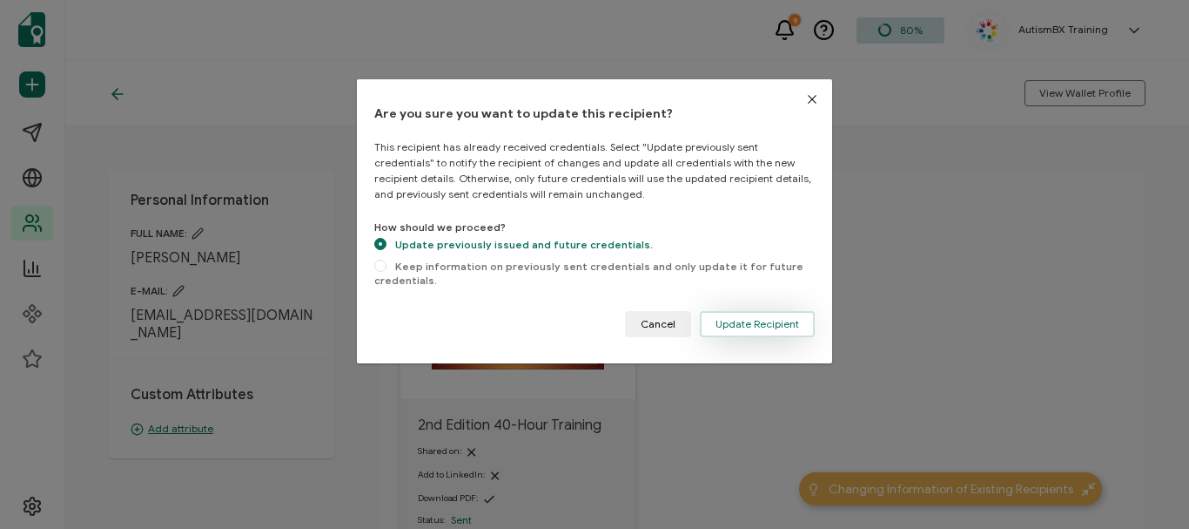
click at [752, 321] on span "Update Recipient" at bounding box center [758, 324] width 84 height 10
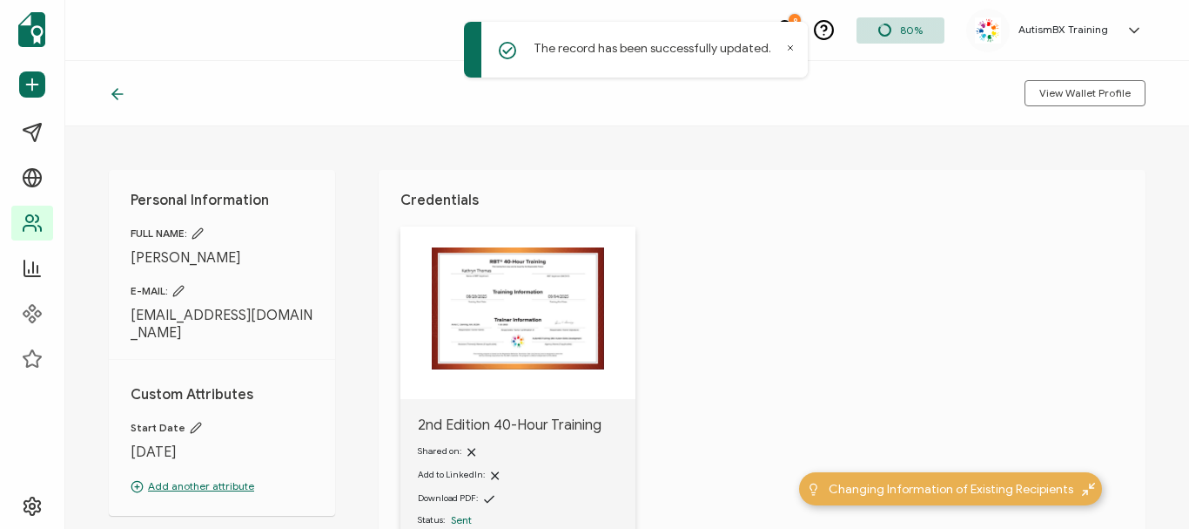
click at [114, 97] on icon at bounding box center [117, 93] width 17 height 17
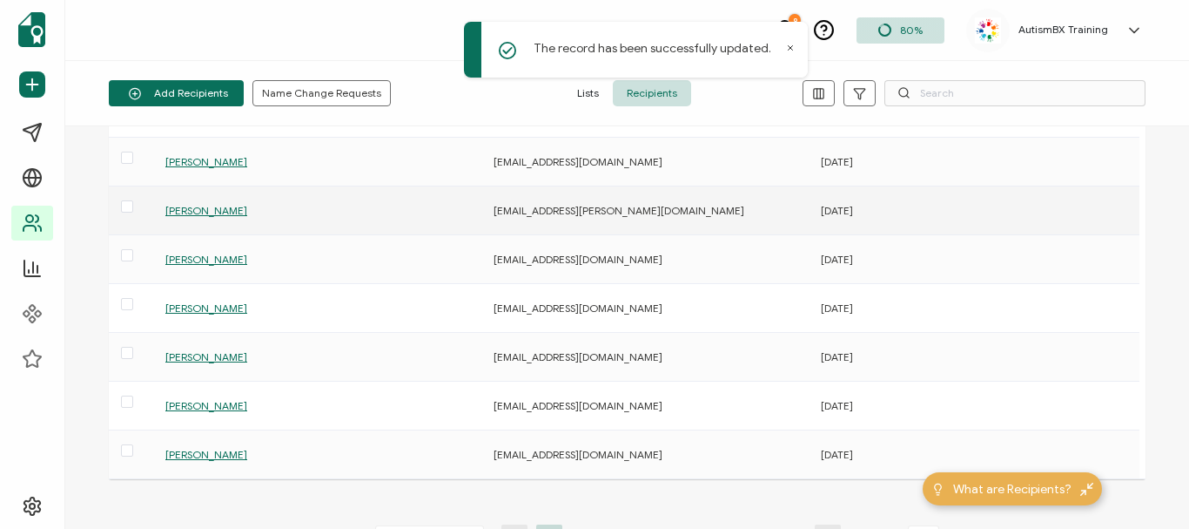
scroll to position [174, 0]
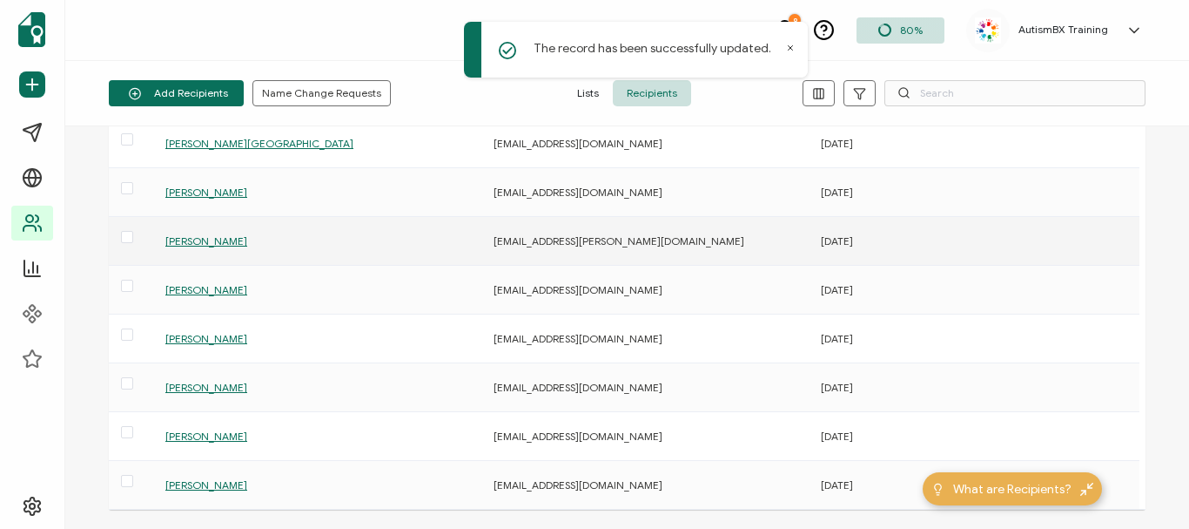
click at [241, 234] on span "[PERSON_NAME]" at bounding box center [206, 240] width 82 height 13
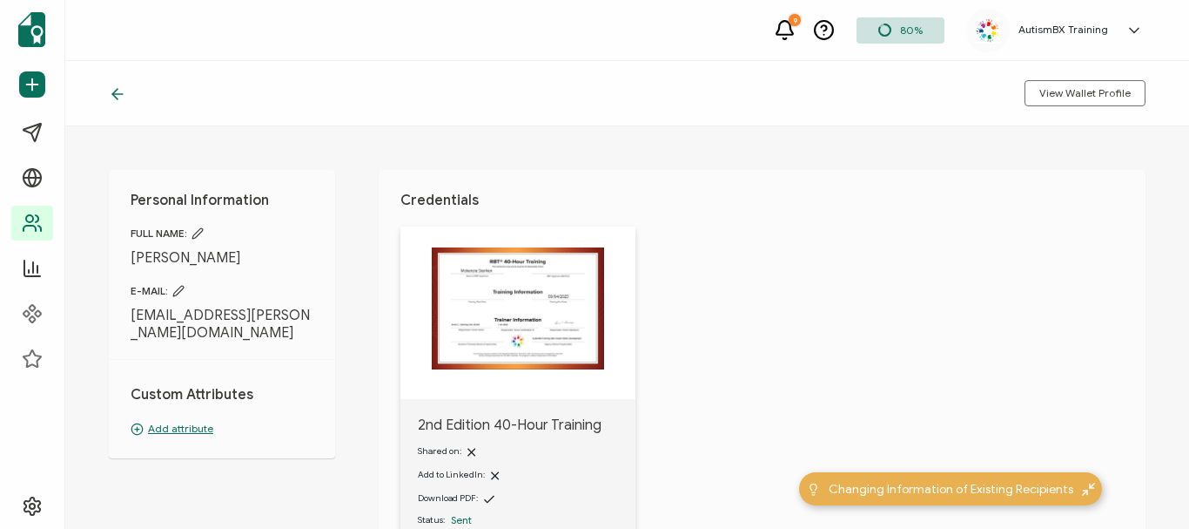
click at [191, 421] on p "Add attribute" at bounding box center [222, 429] width 183 height 16
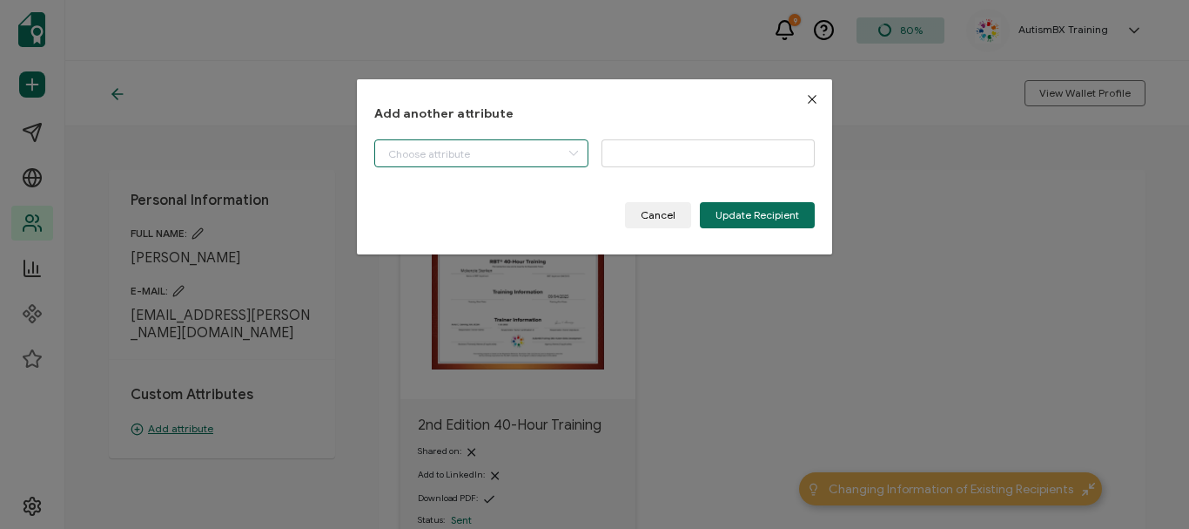
click at [462, 148] on input "dialog" at bounding box center [481, 153] width 214 height 28
click at [439, 193] on li "Start Date" at bounding box center [483, 199] width 225 height 30
type input "Start Date"
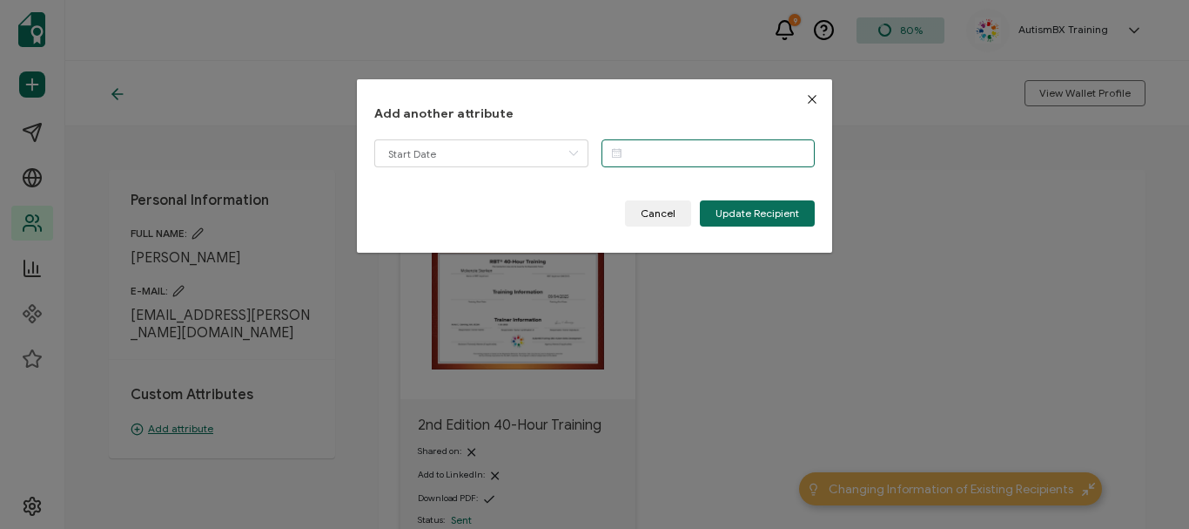
click at [674, 147] on input "dialog" at bounding box center [709, 153] width 214 height 28
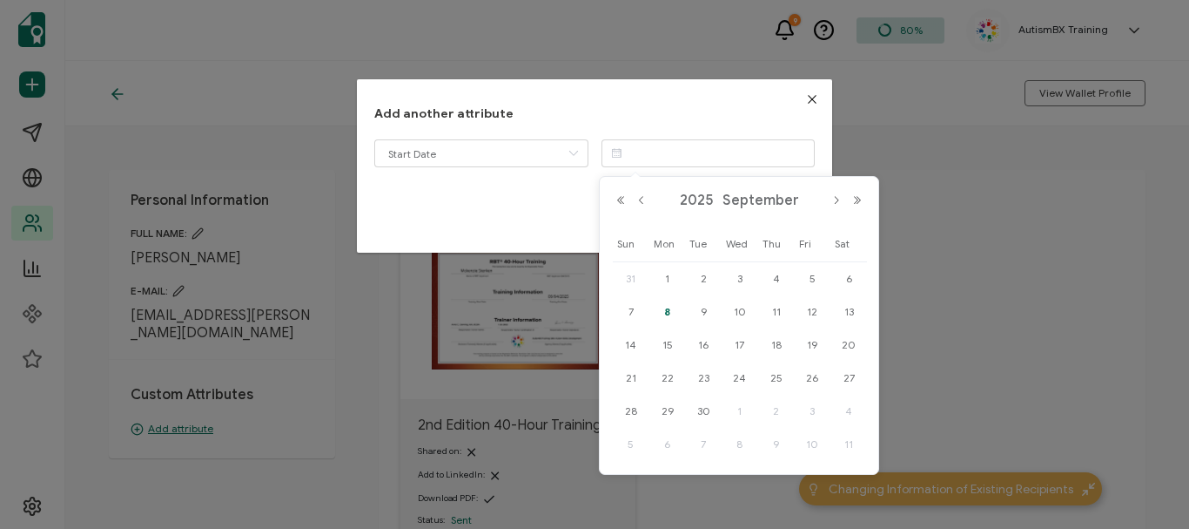
click at [642, 192] on div "[DATE]" at bounding box center [739, 200] width 258 height 26
click at [636, 198] on button "Previous Month" at bounding box center [641, 200] width 21 height 12
click at [774, 382] on span "21" at bounding box center [776, 377] width 21 height 21
type input "[DATE]"
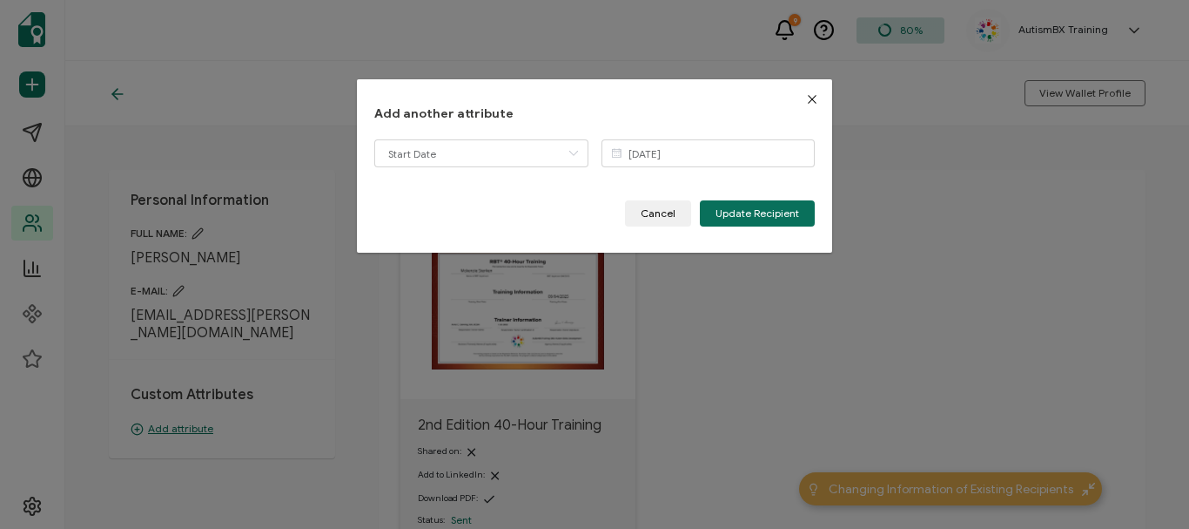
click at [721, 196] on div "Start Date [DATE] Please enter a valid name. Cancel Update Recipient" at bounding box center [594, 182] width 441 height 87
click at [728, 214] on span "Update Recipient" at bounding box center [758, 213] width 84 height 10
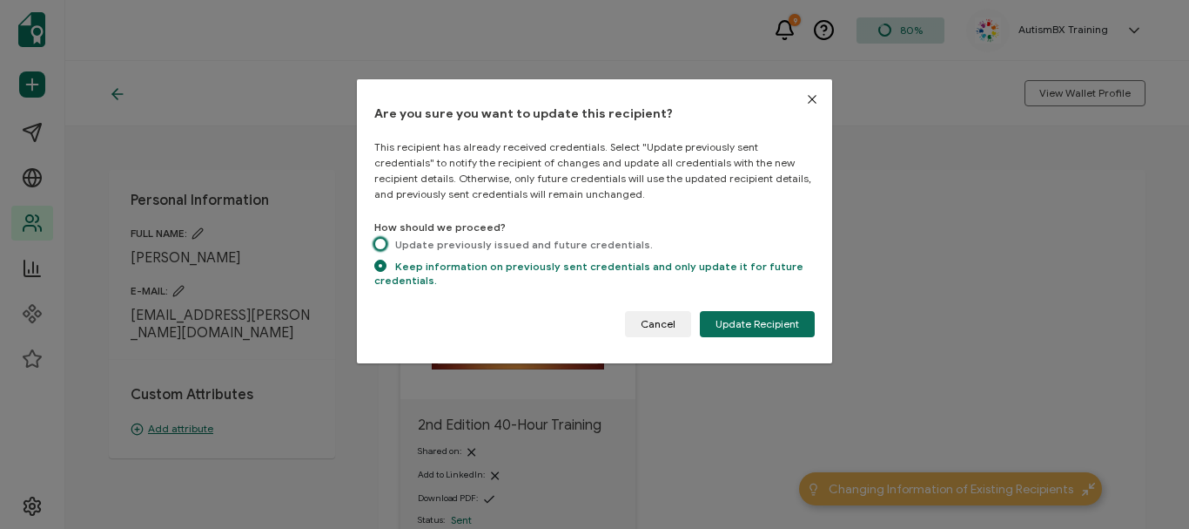
click at [379, 248] on span "dialog" at bounding box center [380, 244] width 12 height 12
click at [379, 248] on input "Update previously issued and future credentials." at bounding box center [380, 245] width 12 height 15
radio input "true"
radio input "false"
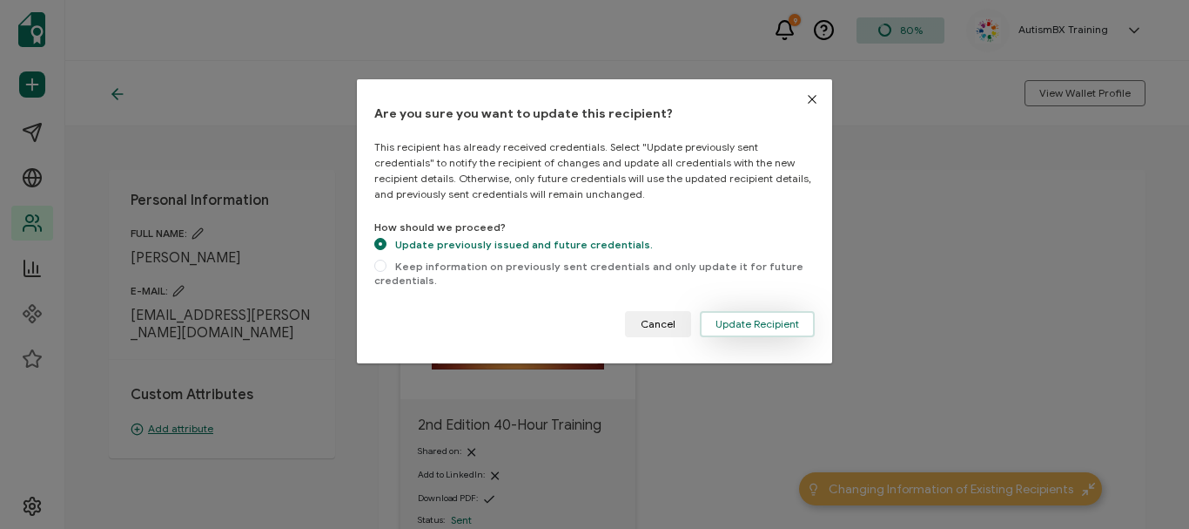
click at [727, 327] on span "Update Recipient" at bounding box center [758, 324] width 84 height 10
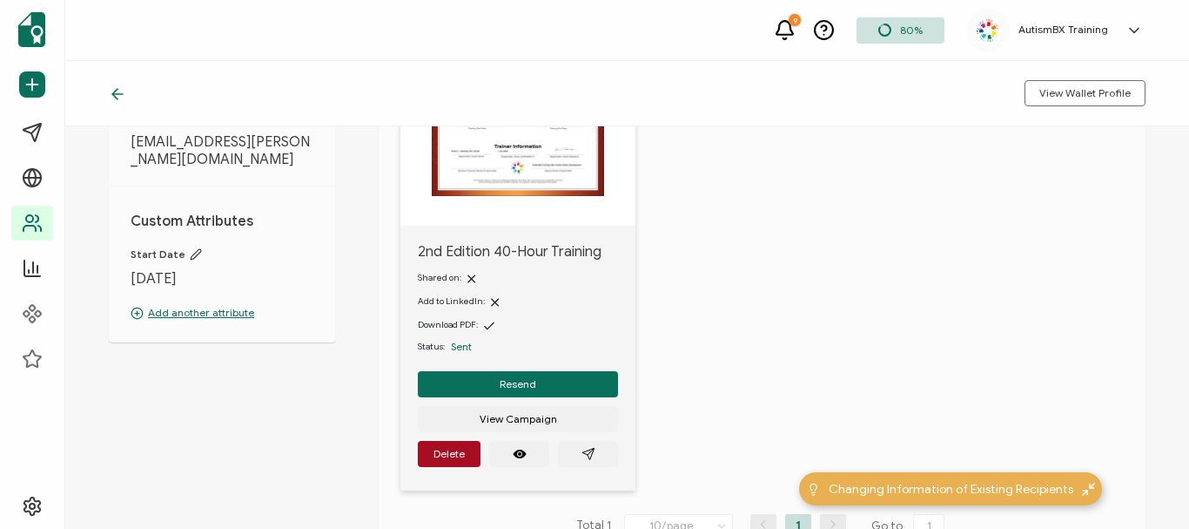
scroll to position [174, 0]
click at [105, 94] on div "View Wallet Profile" at bounding box center [627, 93] width 1124 height 65
click at [114, 95] on icon at bounding box center [114, 94] width 5 height 10
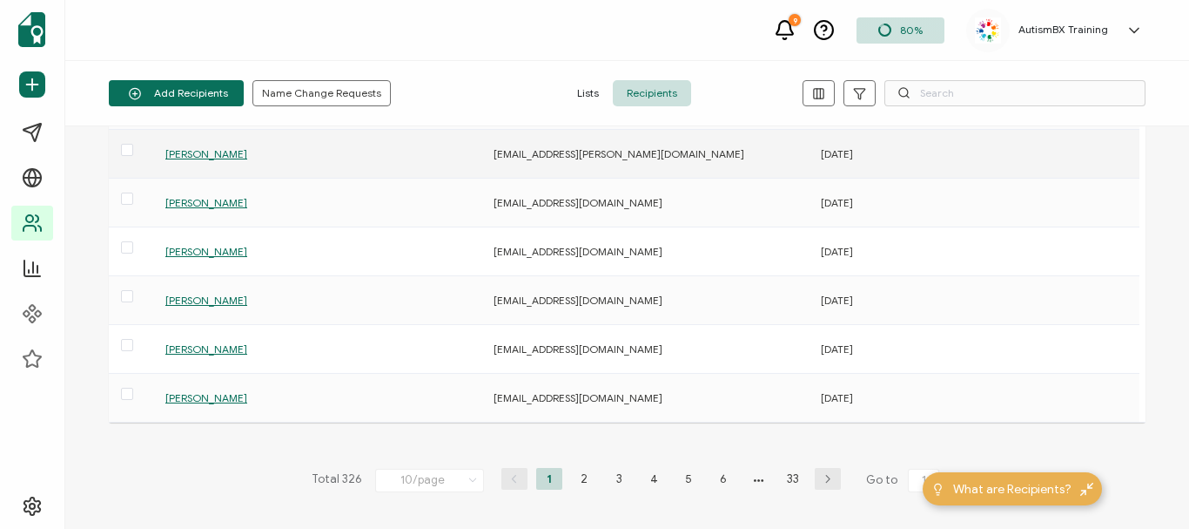
scroll to position [174, 0]
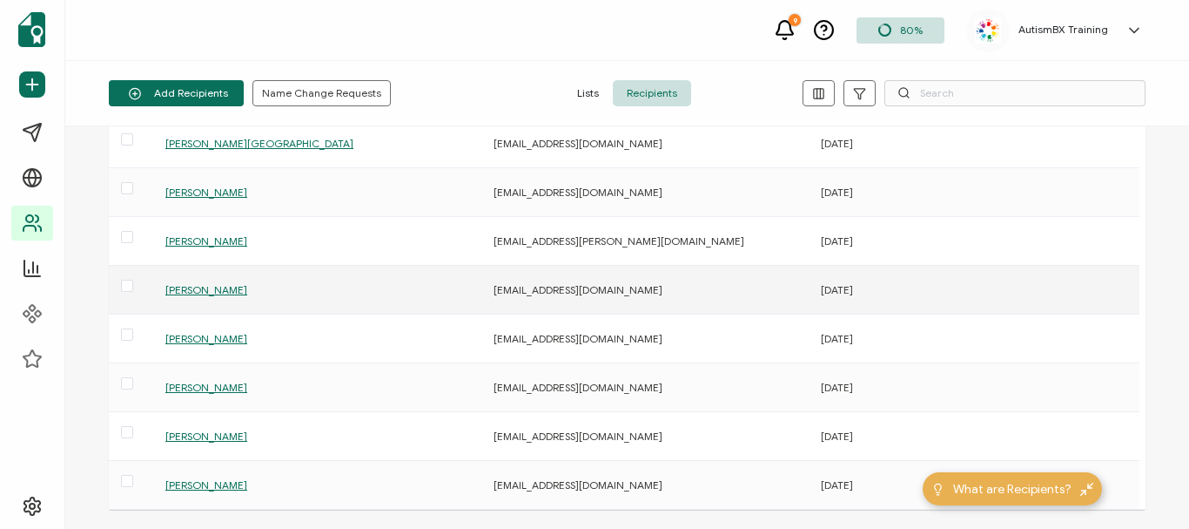
click at [188, 293] on span "[PERSON_NAME]" at bounding box center [206, 289] width 82 height 13
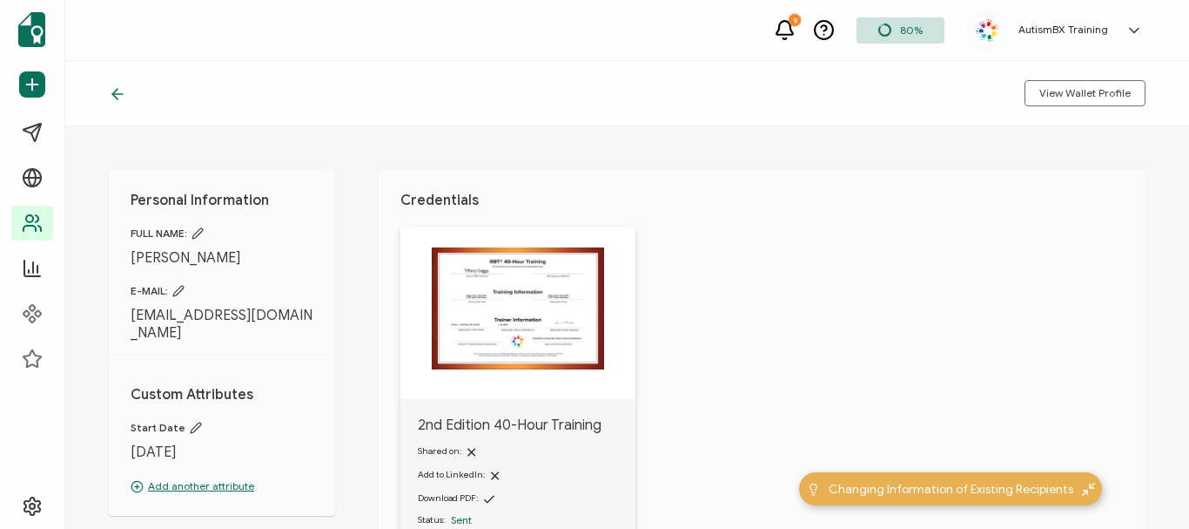
click at [106, 95] on div "View Wallet Profile" at bounding box center [627, 93] width 1124 height 65
click at [119, 96] on icon at bounding box center [117, 93] width 17 height 17
